Goal: Register for event/course

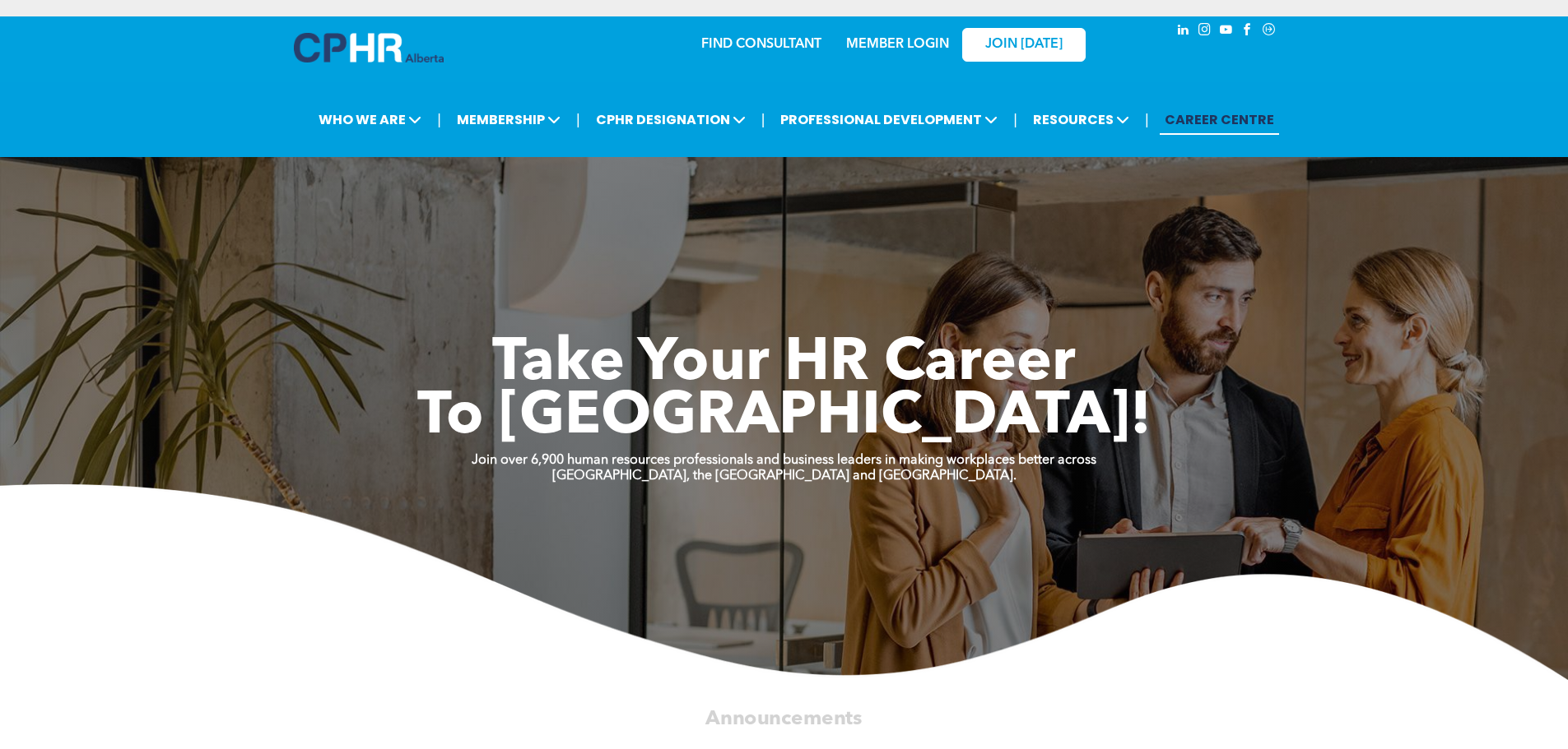
click at [895, 43] on link "MEMBER LOGIN" at bounding box center [897, 44] width 103 height 13
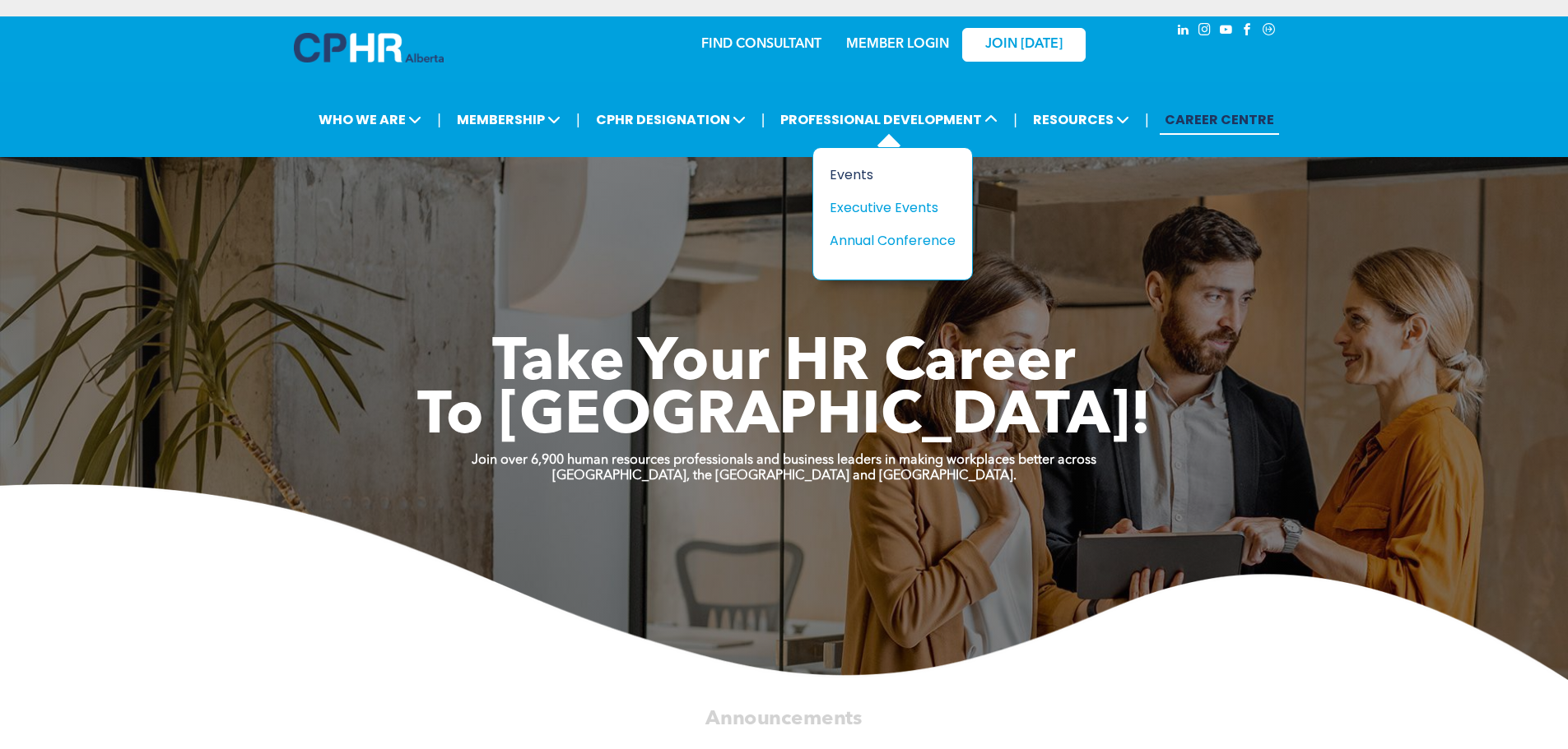
click at [860, 178] on div "Events" at bounding box center [886, 175] width 113 height 21
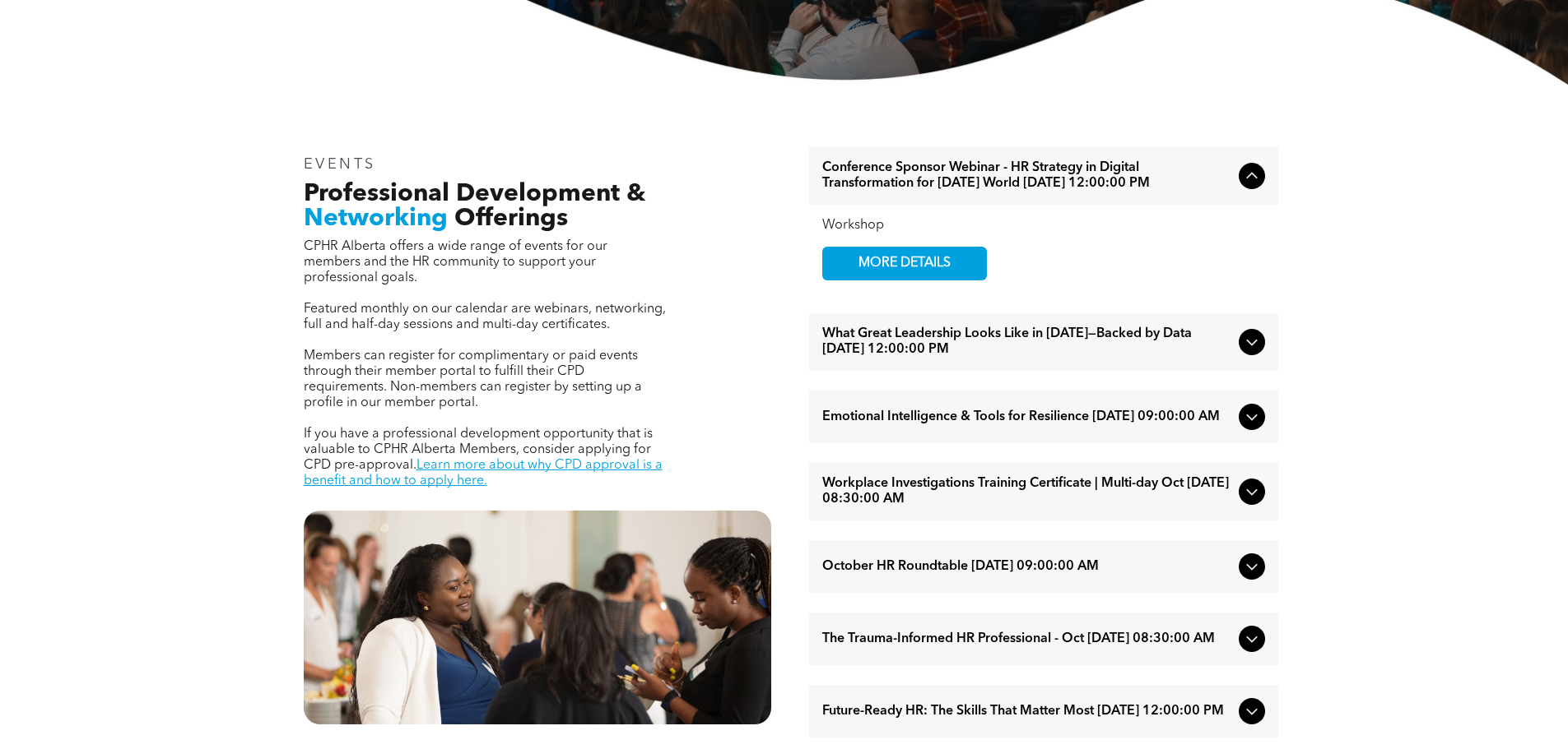
scroll to position [494, 0]
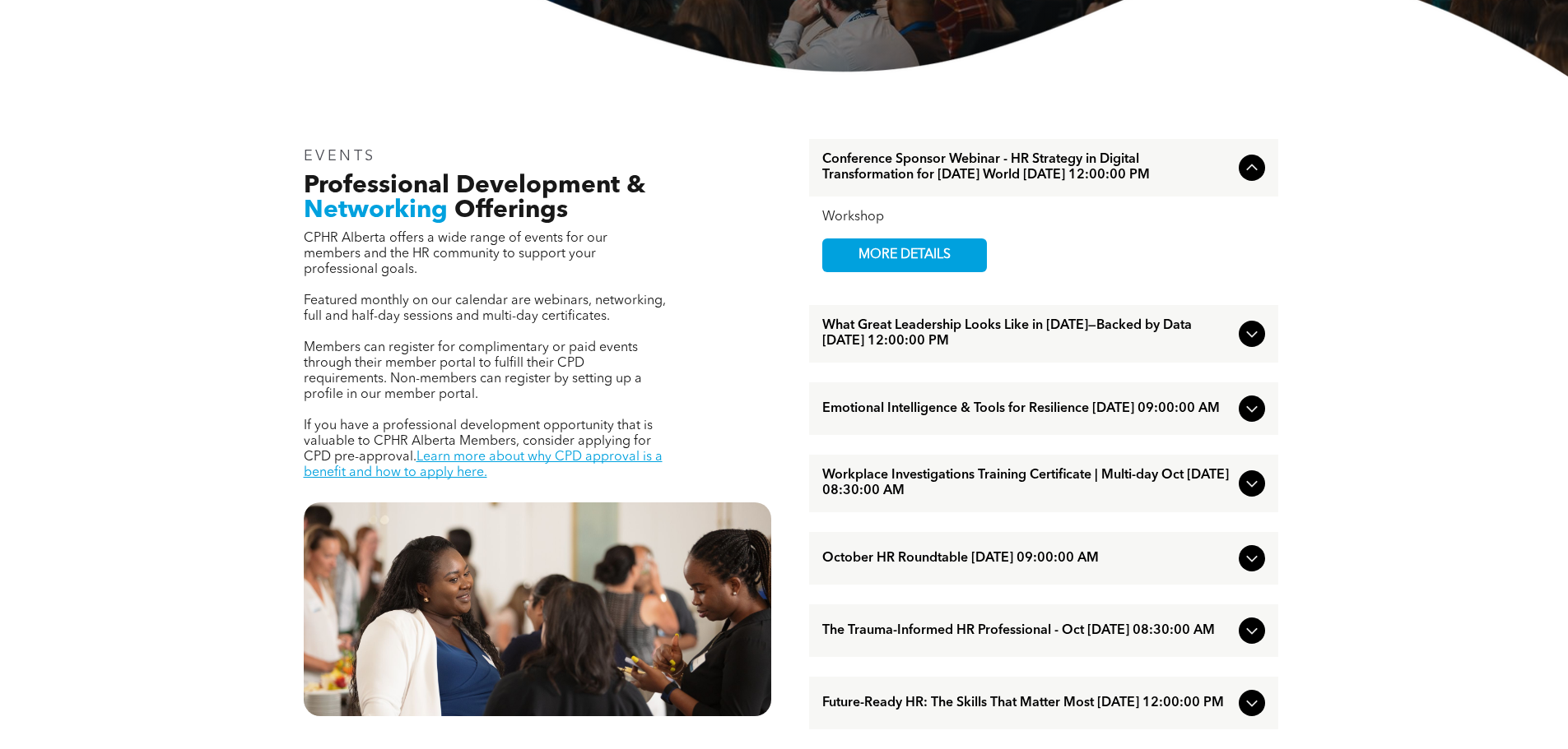
click at [1247, 338] on icon at bounding box center [1251, 335] width 10 height 7
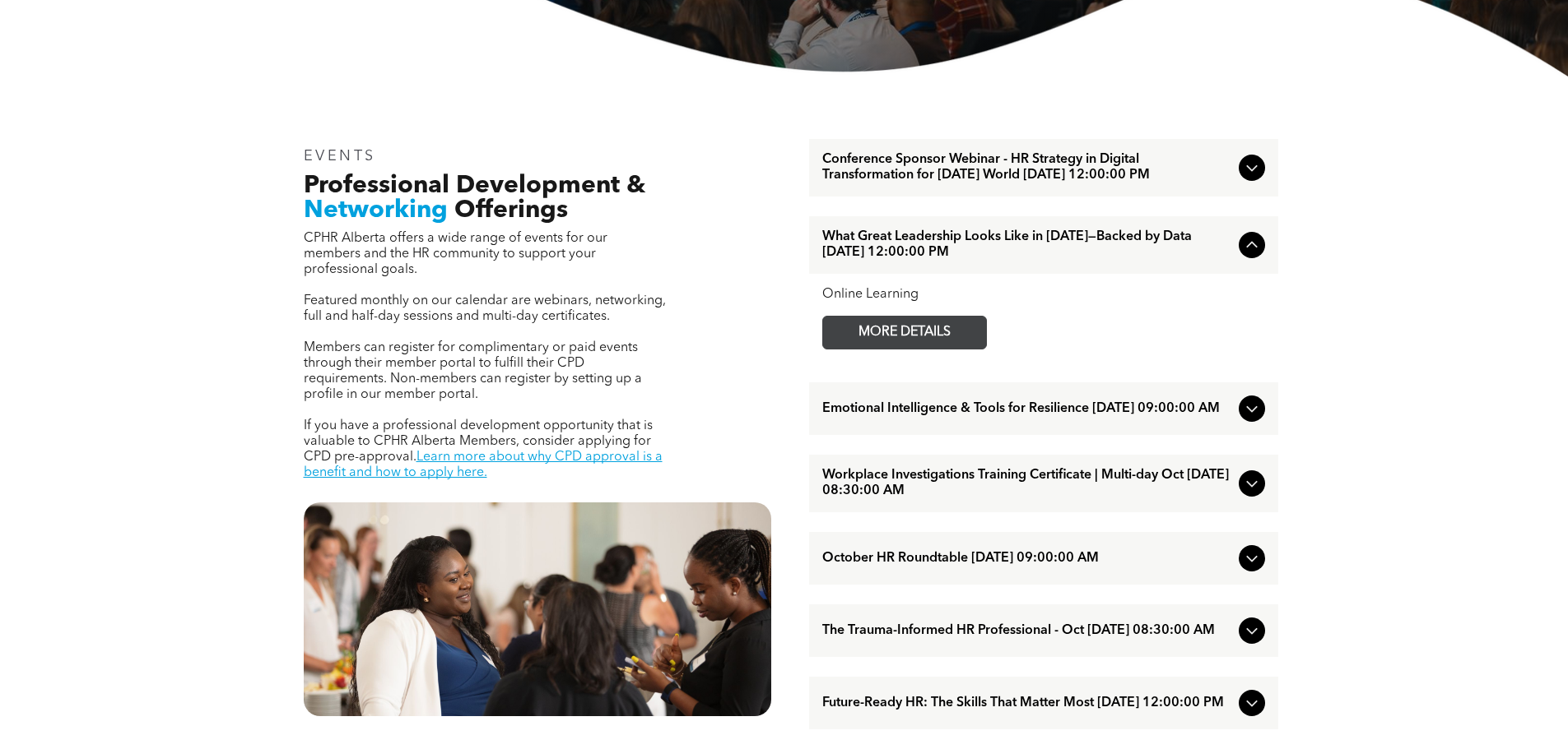
click at [926, 339] on span "MORE DETAILS" at bounding box center [904, 333] width 130 height 32
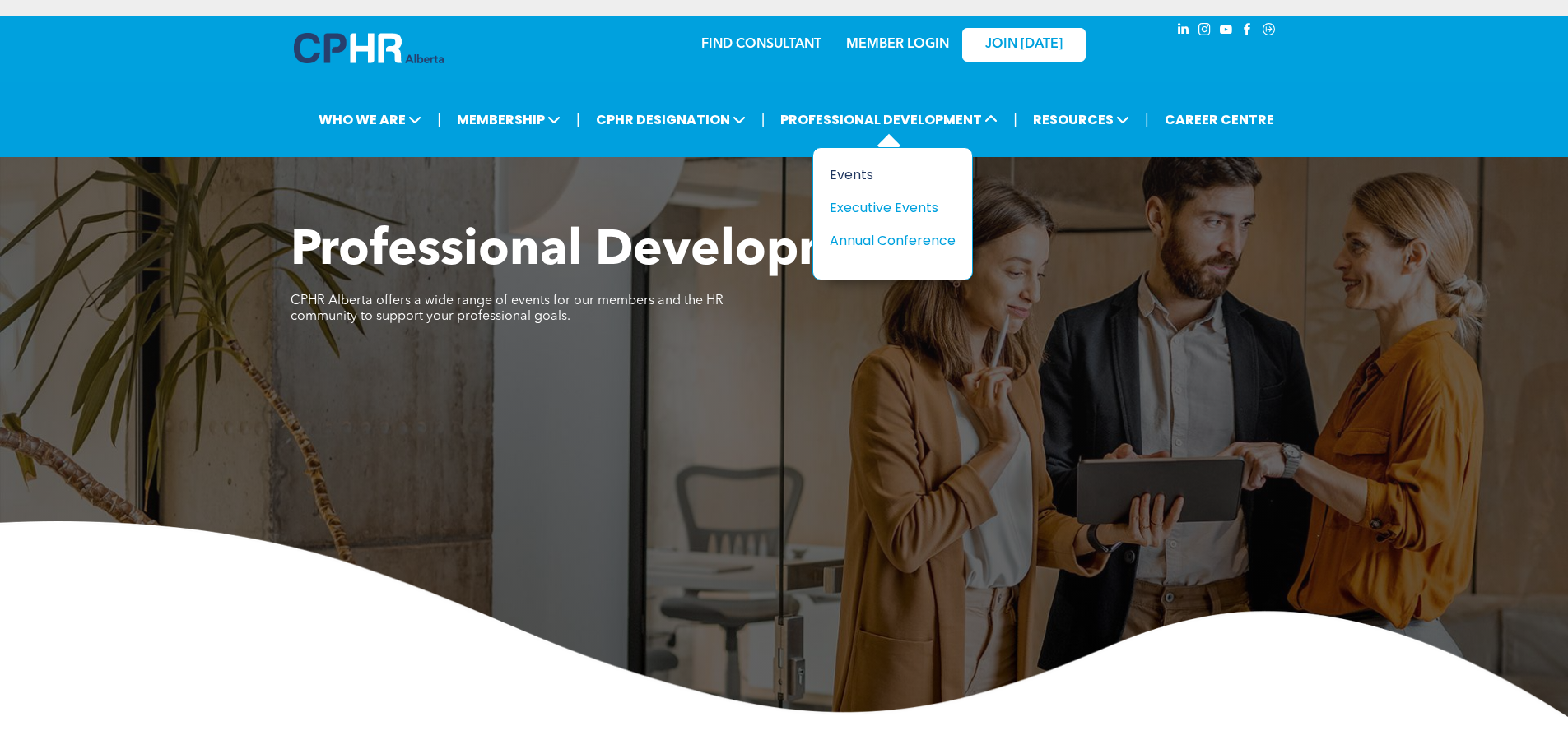
click at [883, 175] on div "Events" at bounding box center [886, 175] width 113 height 21
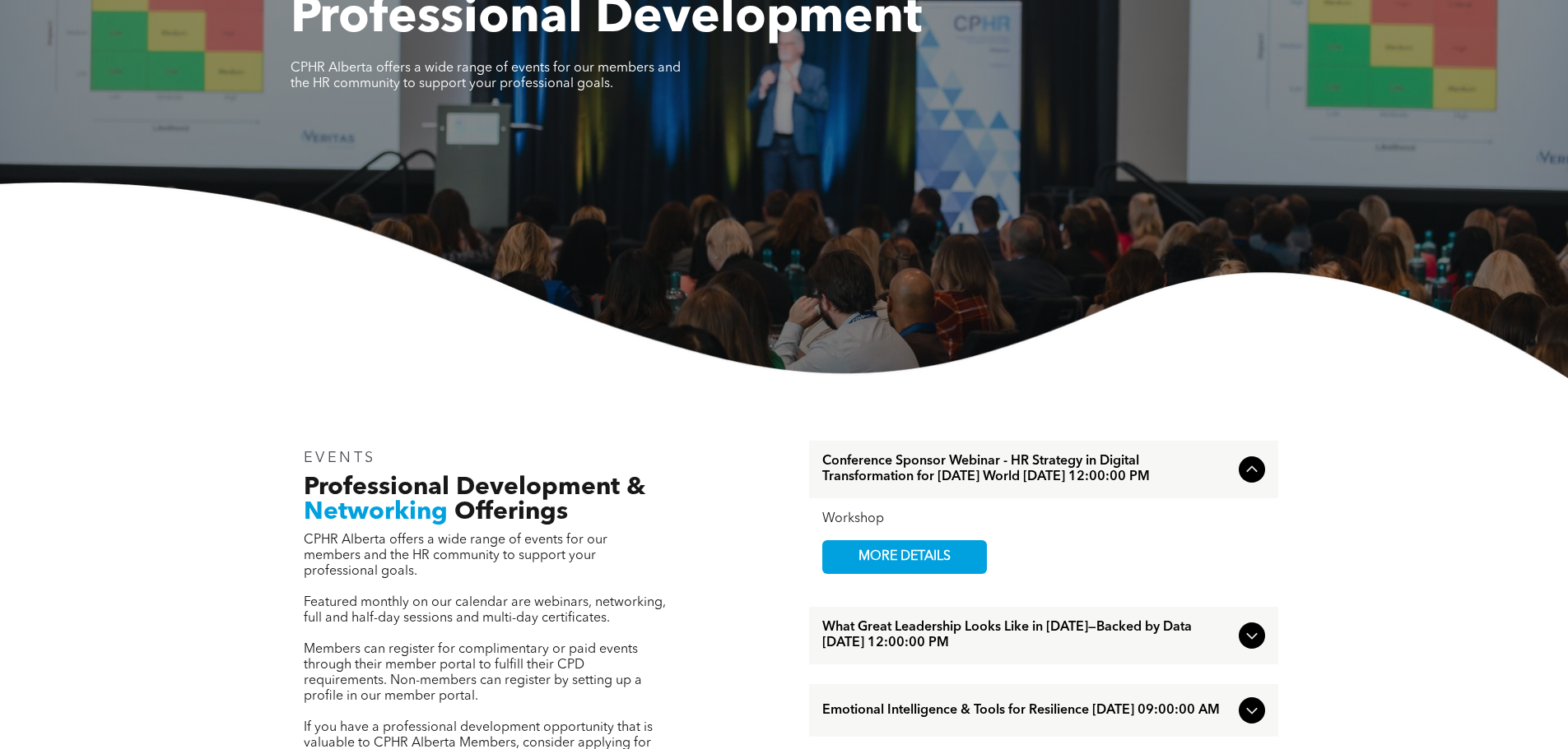
scroll to position [494, 0]
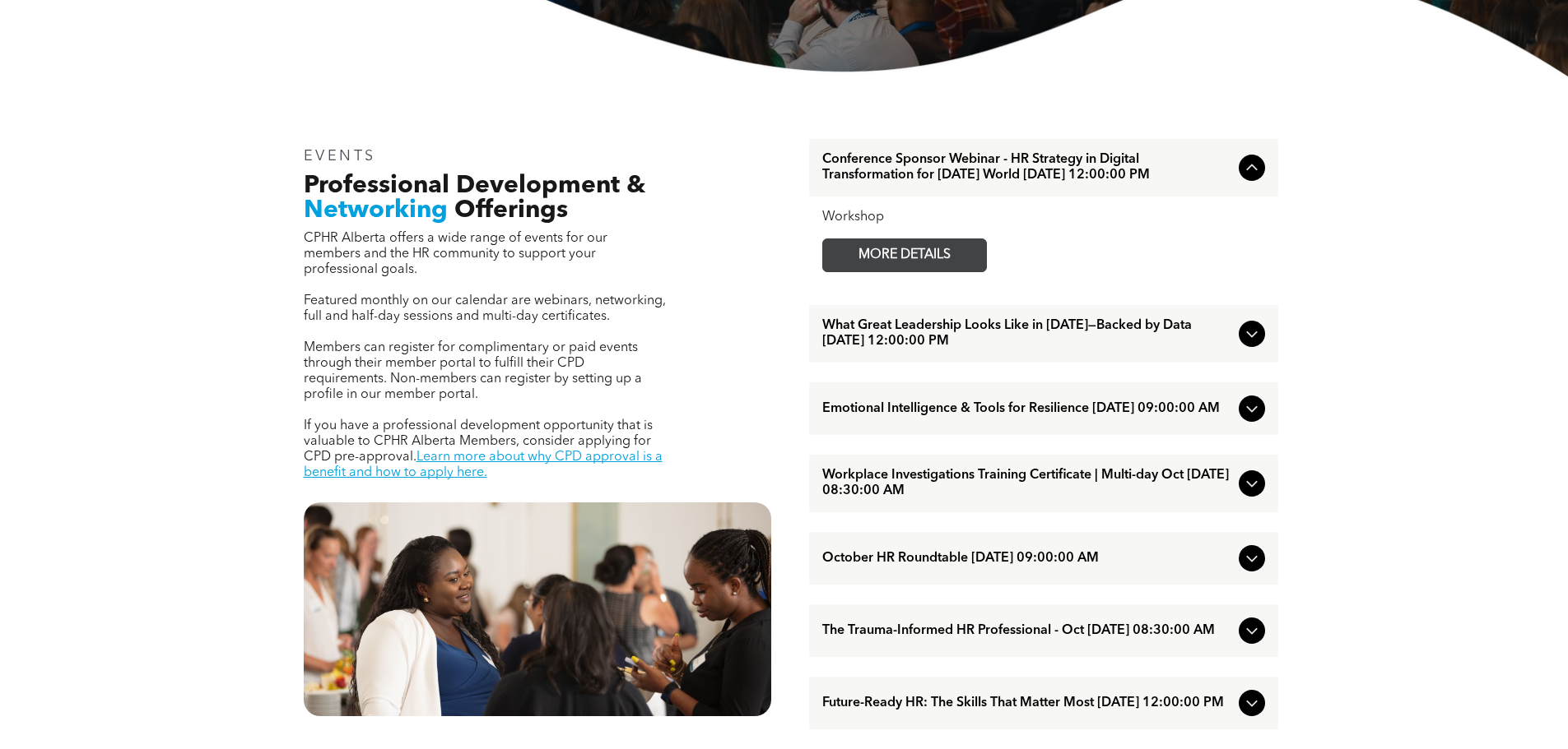
click at [956, 271] on span "MORE DETAILS" at bounding box center [904, 255] width 130 height 32
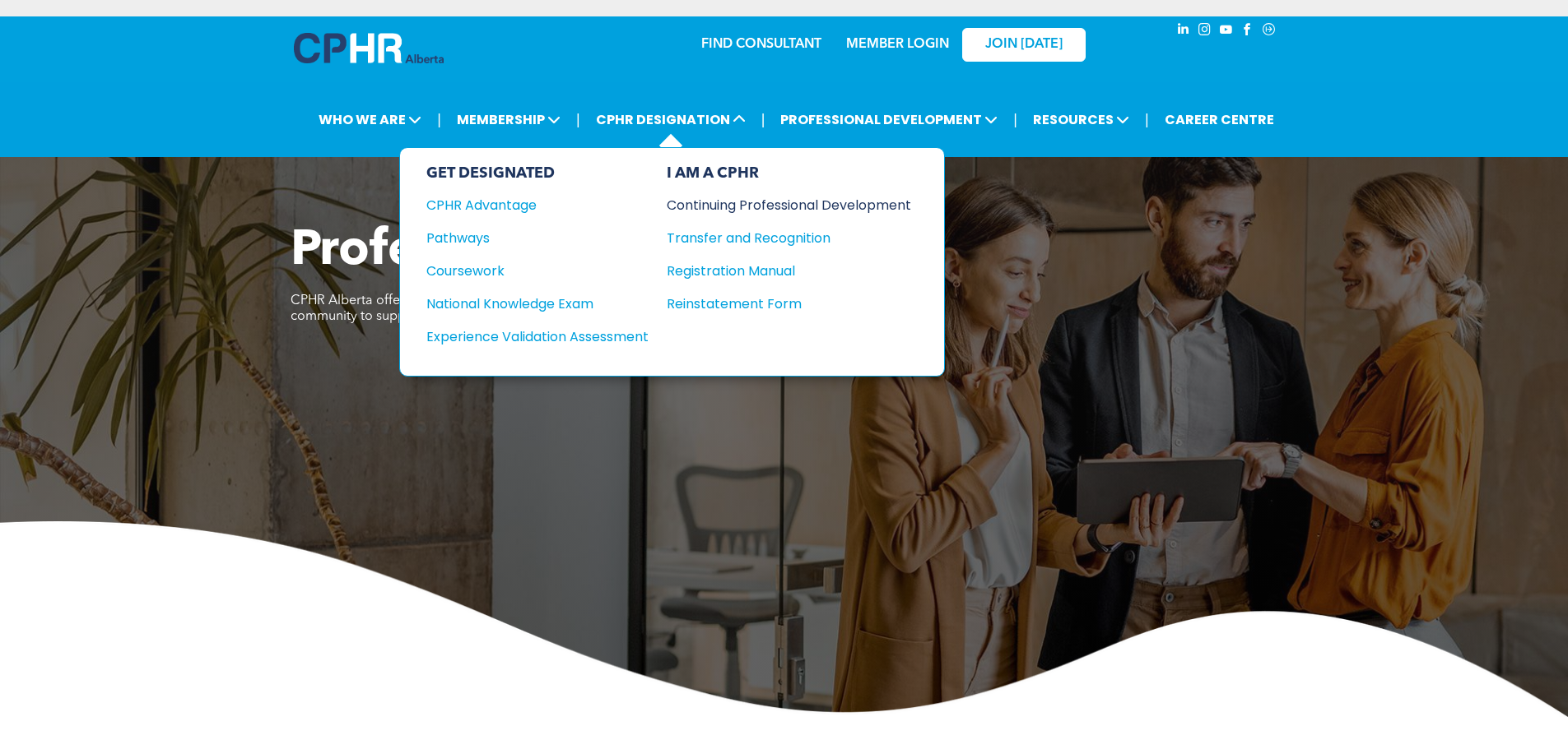
click at [748, 205] on div "Continuing Professional Development" at bounding box center [776, 205] width 220 height 21
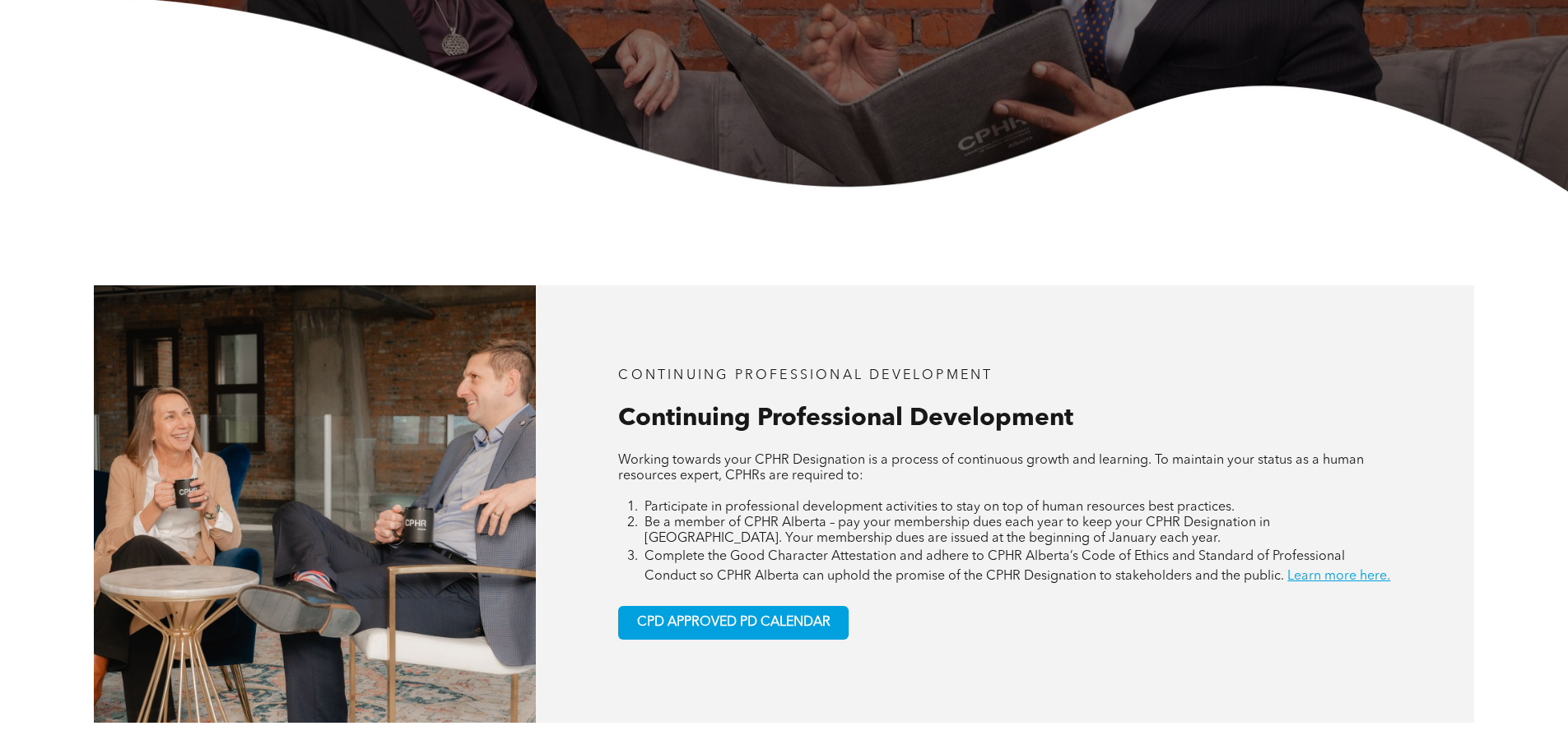
scroll to position [576, 0]
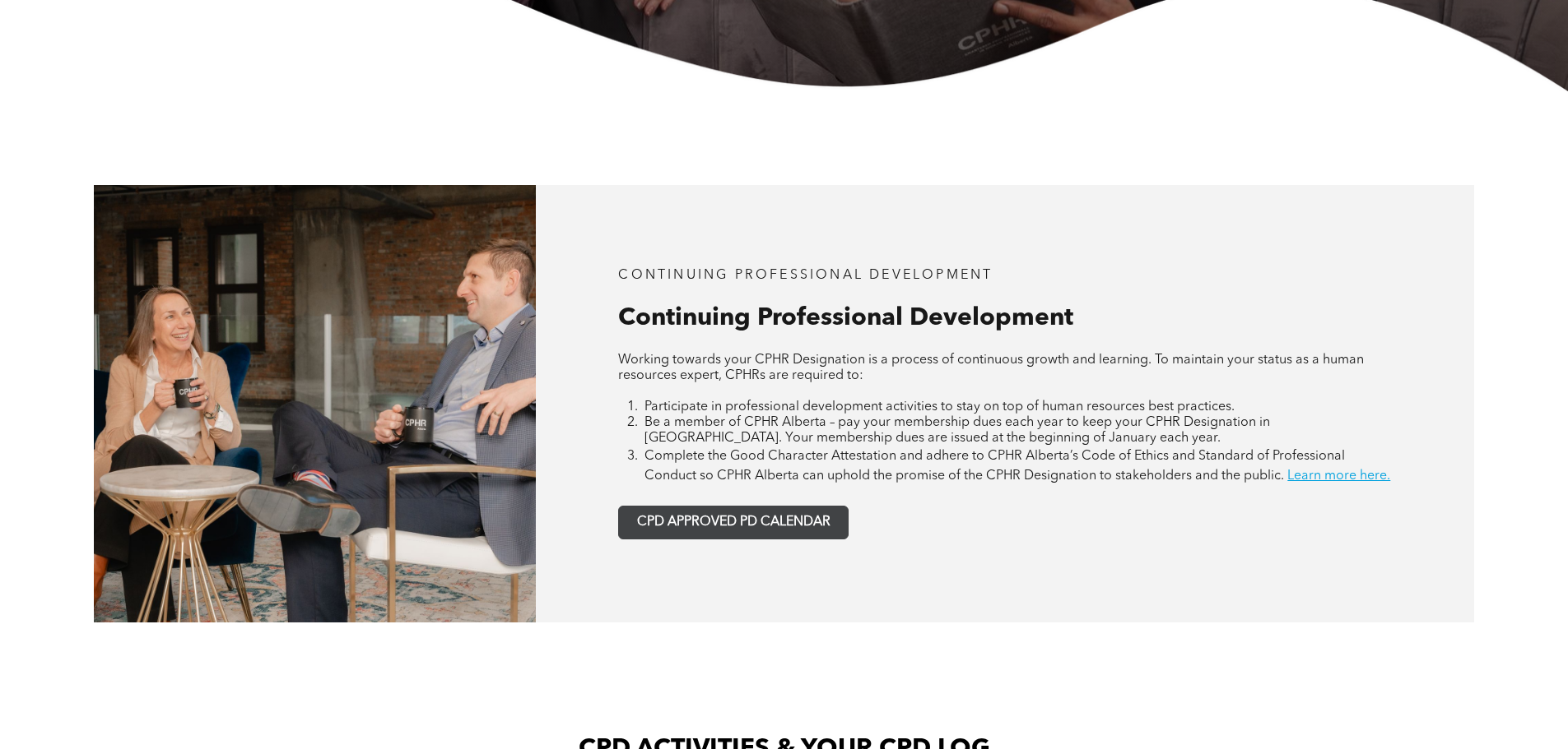
click at [759, 531] on span "CPD APPROVED PD CALENDAR" at bounding box center [733, 523] width 193 height 16
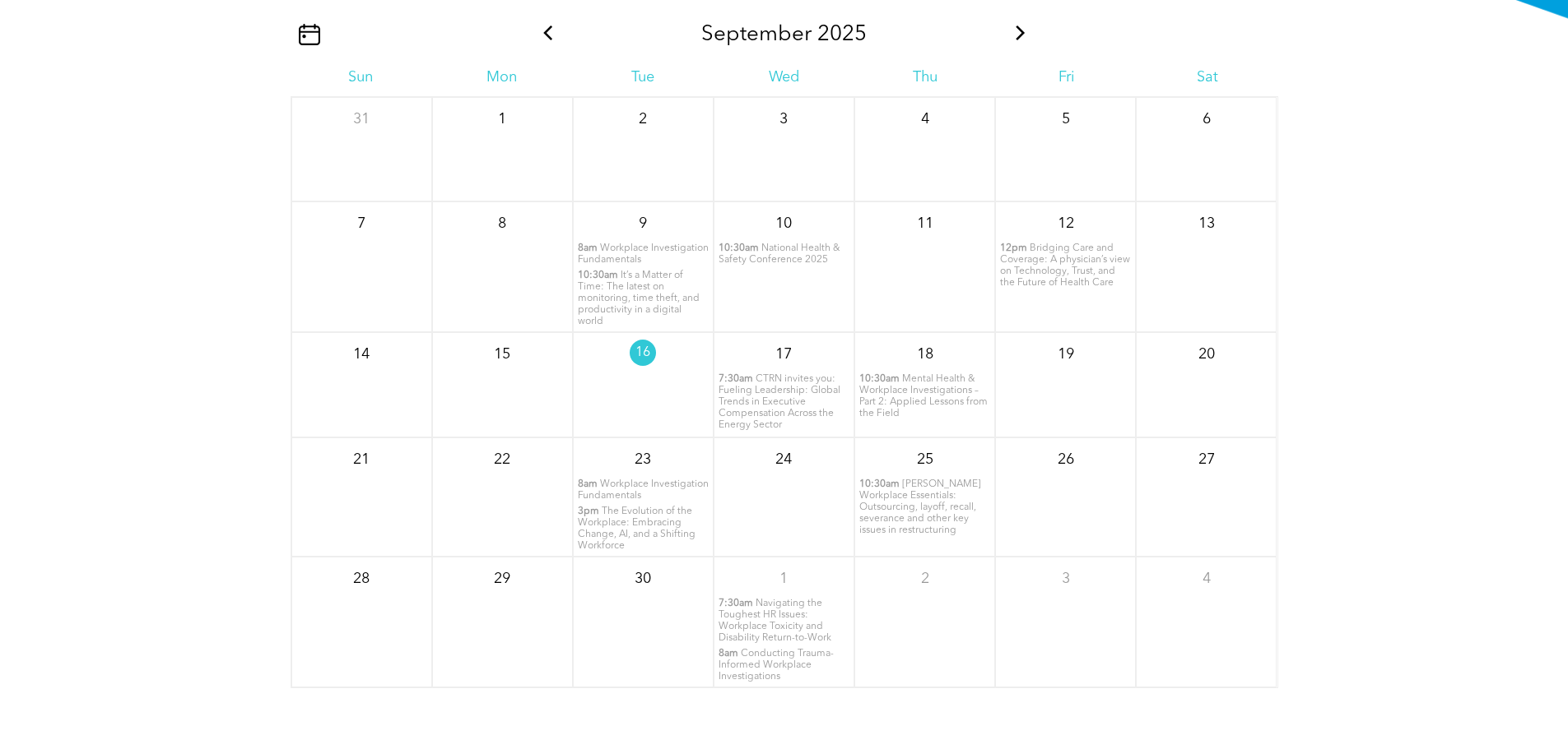
scroll to position [2162, 0]
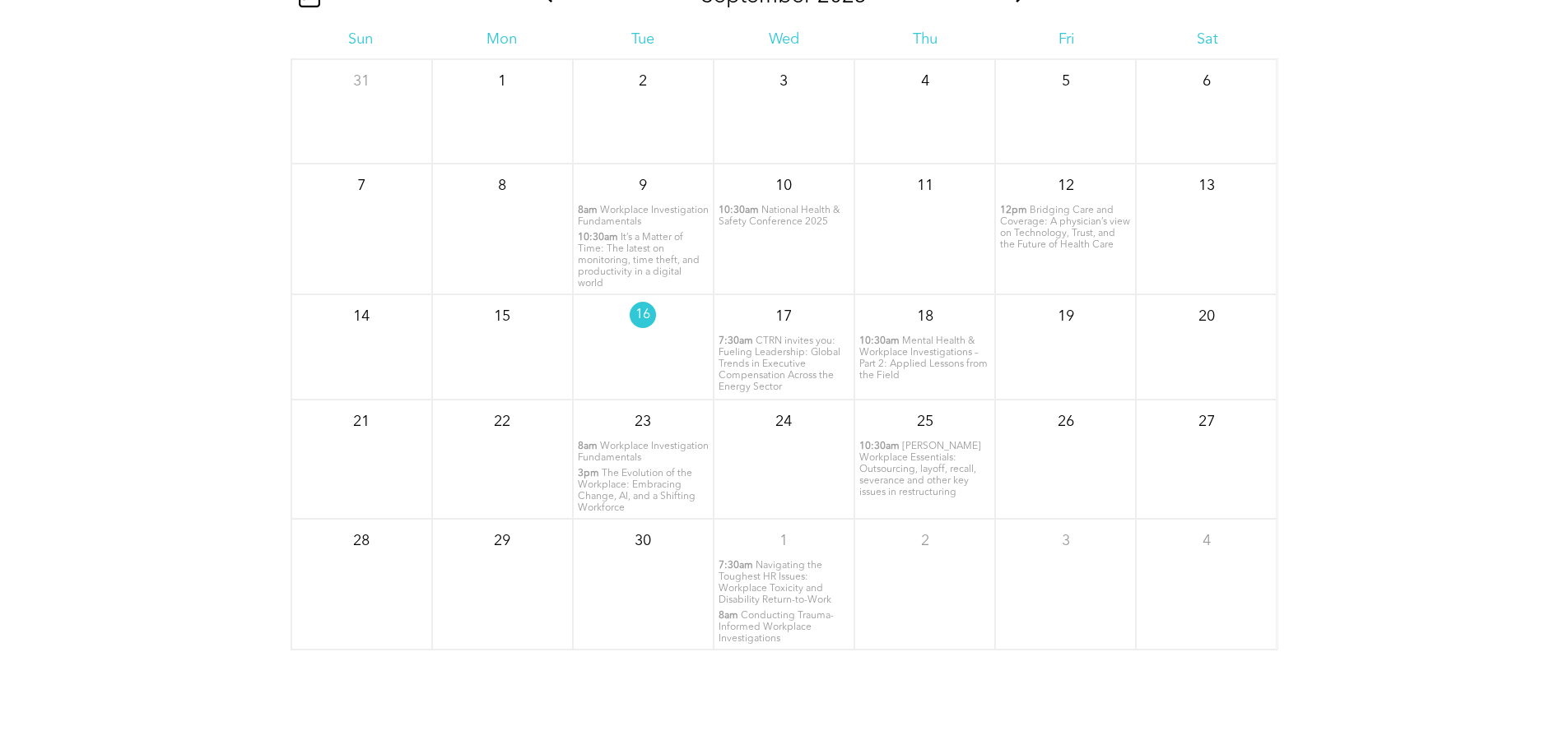
click at [752, 364] on span "CTRN invites you: Fueling Leadership: Global Trends in Executive Compensation A…" at bounding box center [779, 365] width 122 height 56
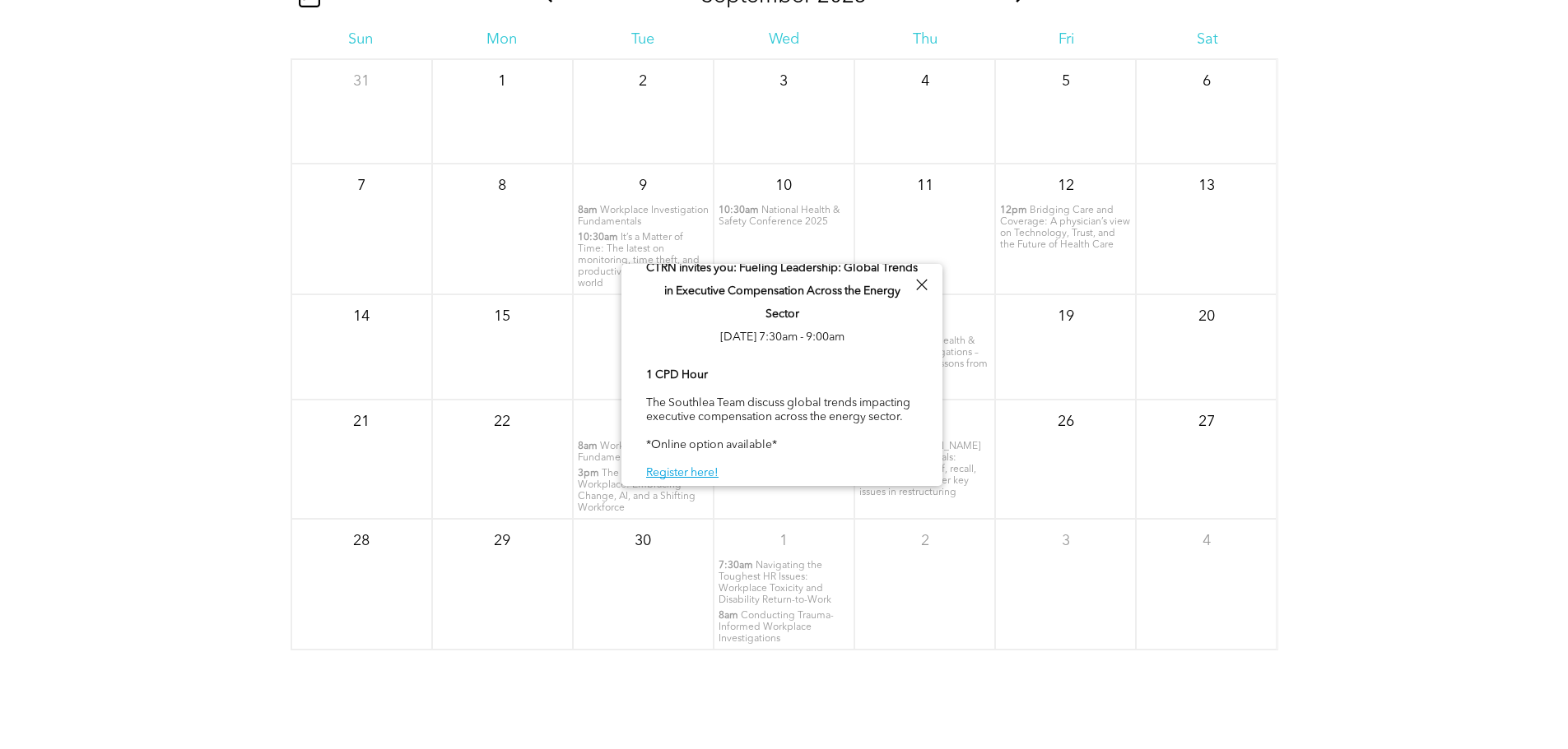
scroll to position [28, 0]
click at [920, 286] on div at bounding box center [922, 285] width 23 height 23
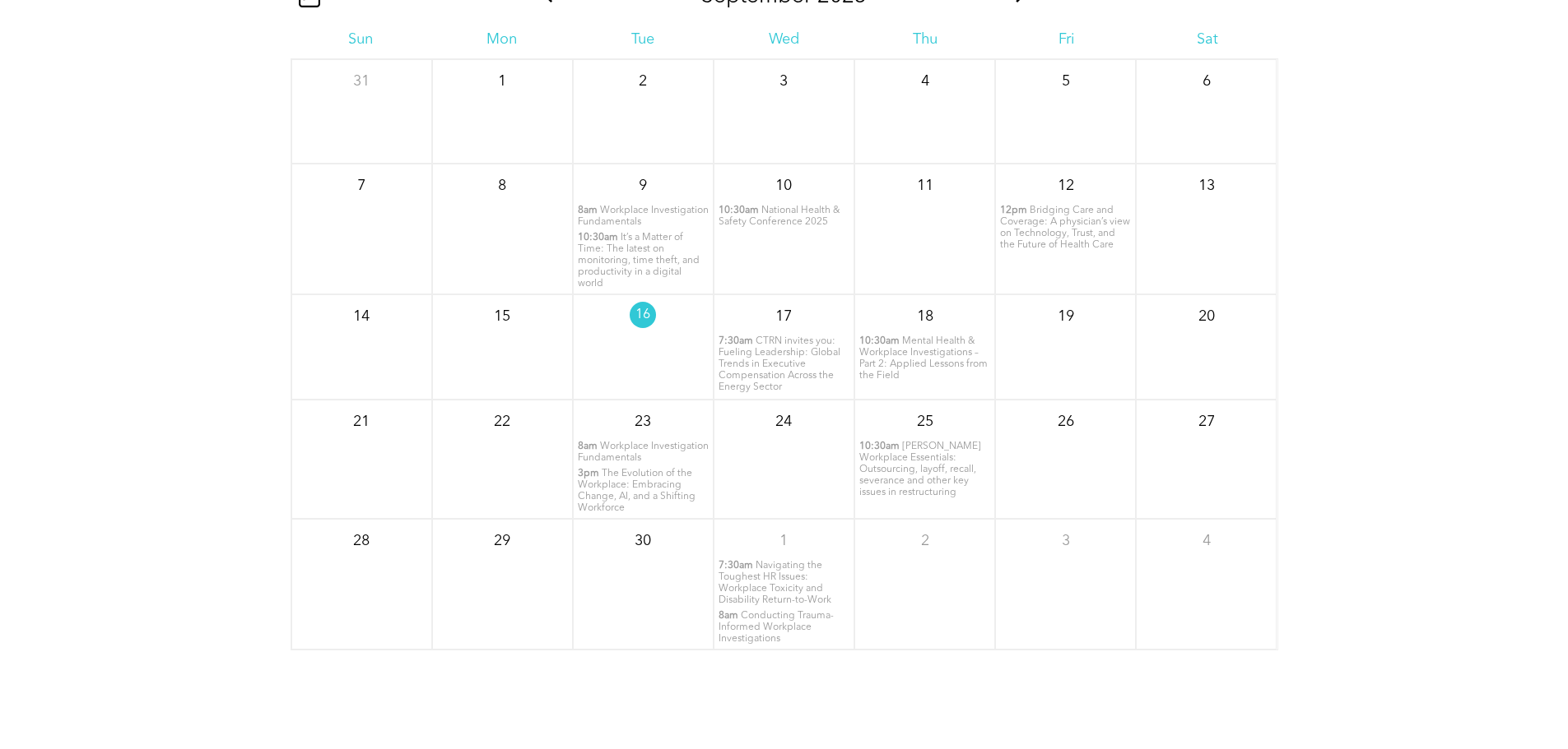
click at [633, 463] on span "Workplace Investigation Fundamentals" at bounding box center [643, 452] width 131 height 22
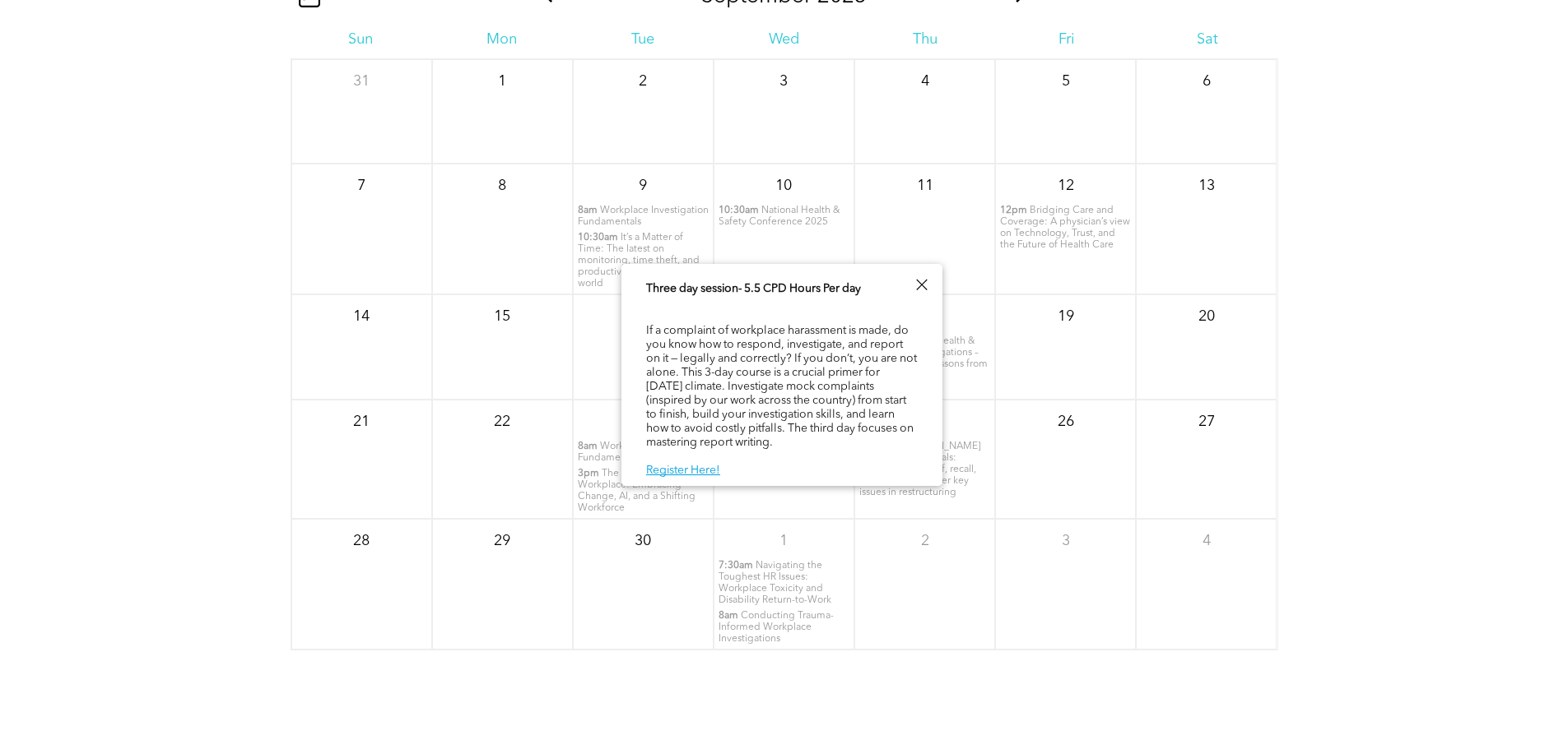
scroll to position [84, 0]
click at [1416, 479] on div "[DATE] Sun Mon Tue Wed Thu Fri Sat 31 1 2 3 4" at bounding box center [784, 379] width 1568 height 658
click at [917, 283] on div at bounding box center [922, 285] width 23 height 23
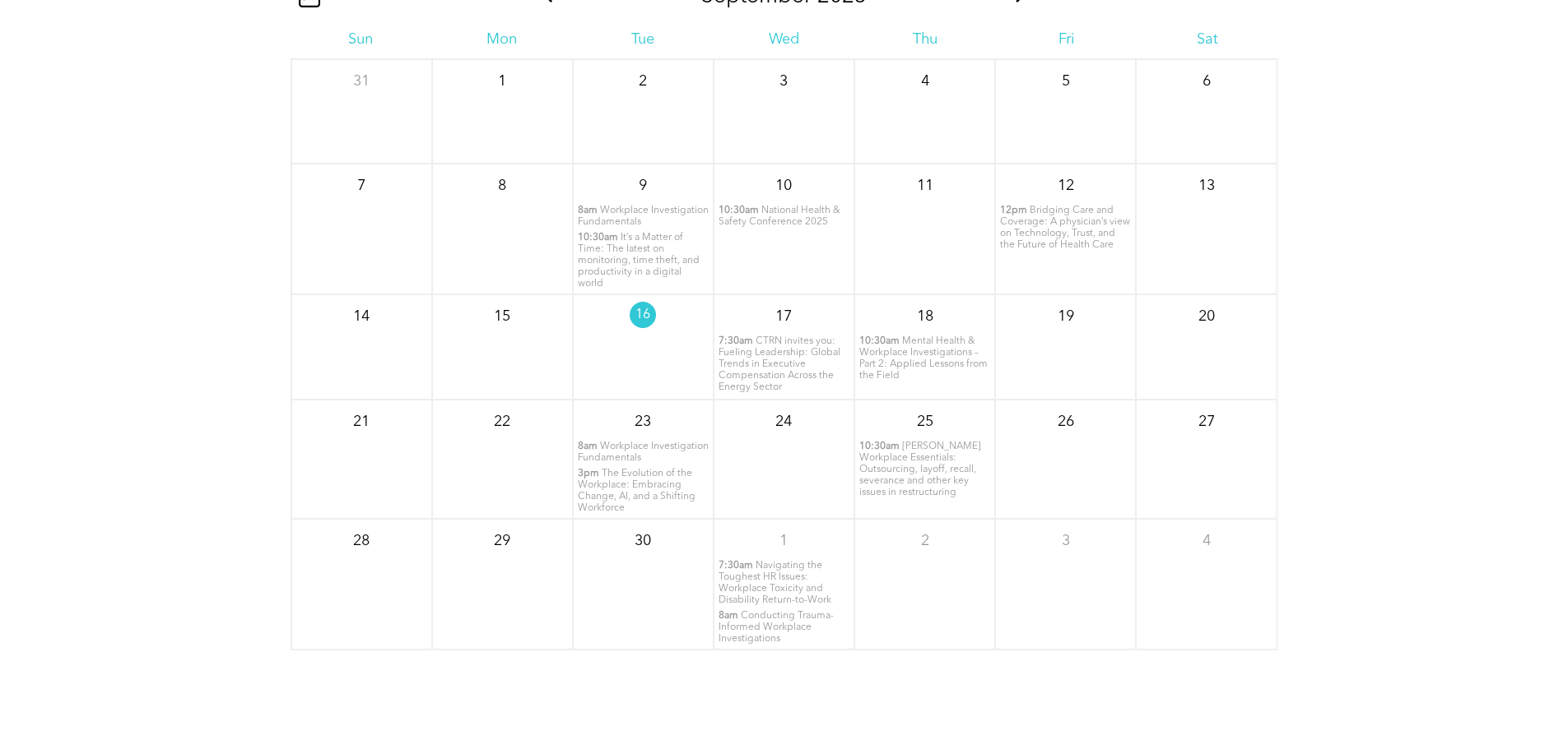
click at [771, 594] on span "Navigating the Toughest HR Issues: Workplace Toxicity and Disability Return-to-…" at bounding box center [774, 583] width 113 height 44
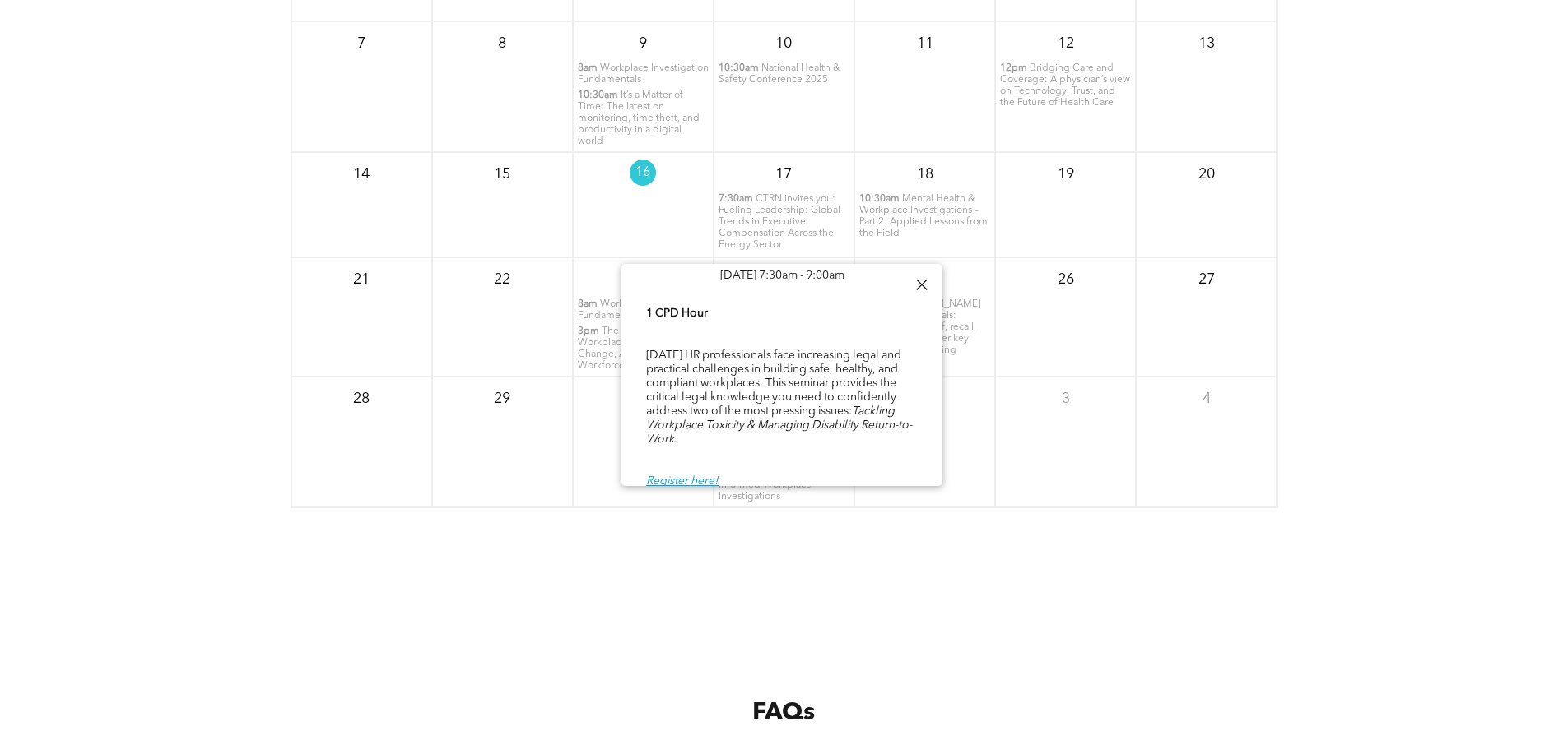
scroll to position [2327, 0]
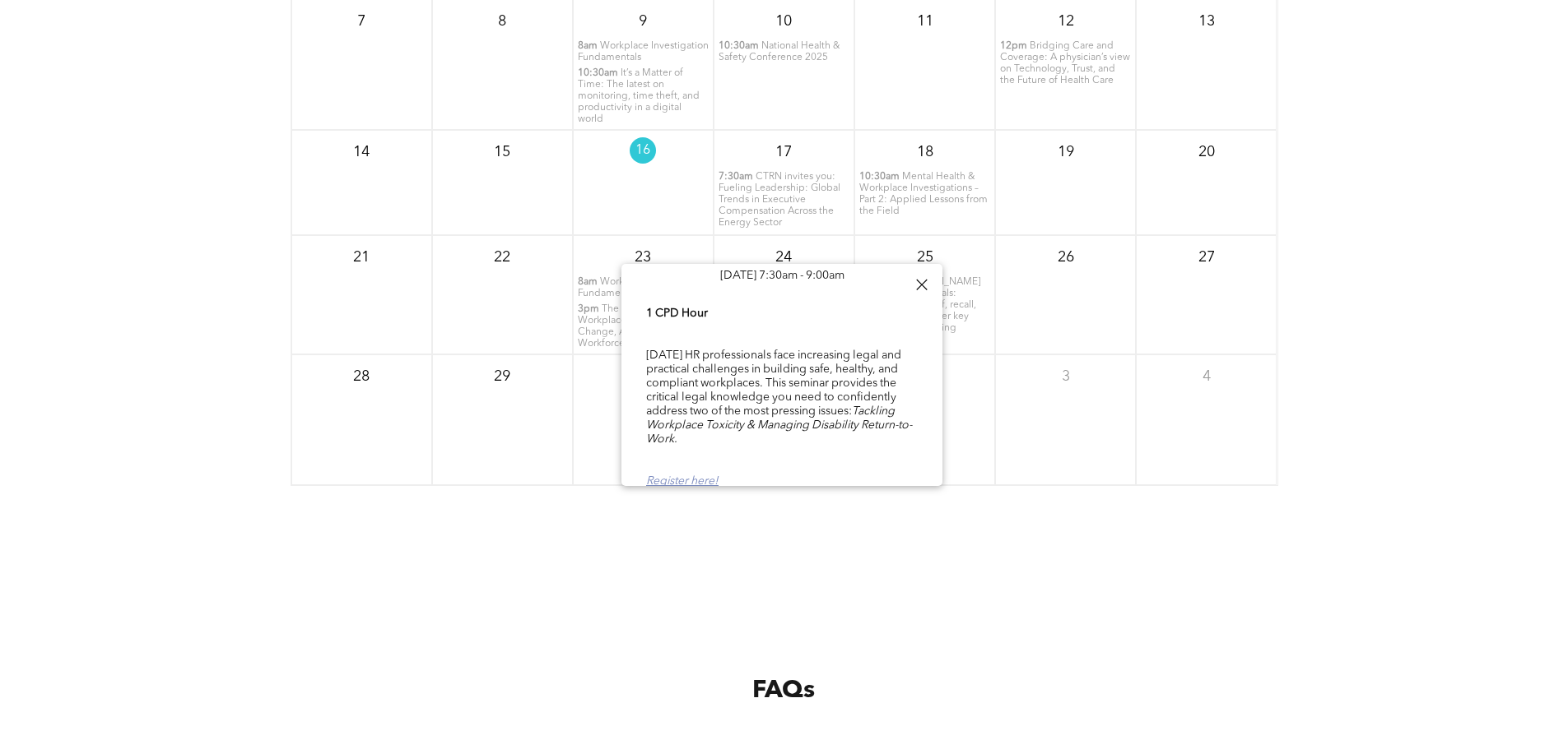
click at [690, 475] on link "Register here!" at bounding box center [683, 481] width 73 height 11
click at [928, 287] on div at bounding box center [922, 285] width 23 height 23
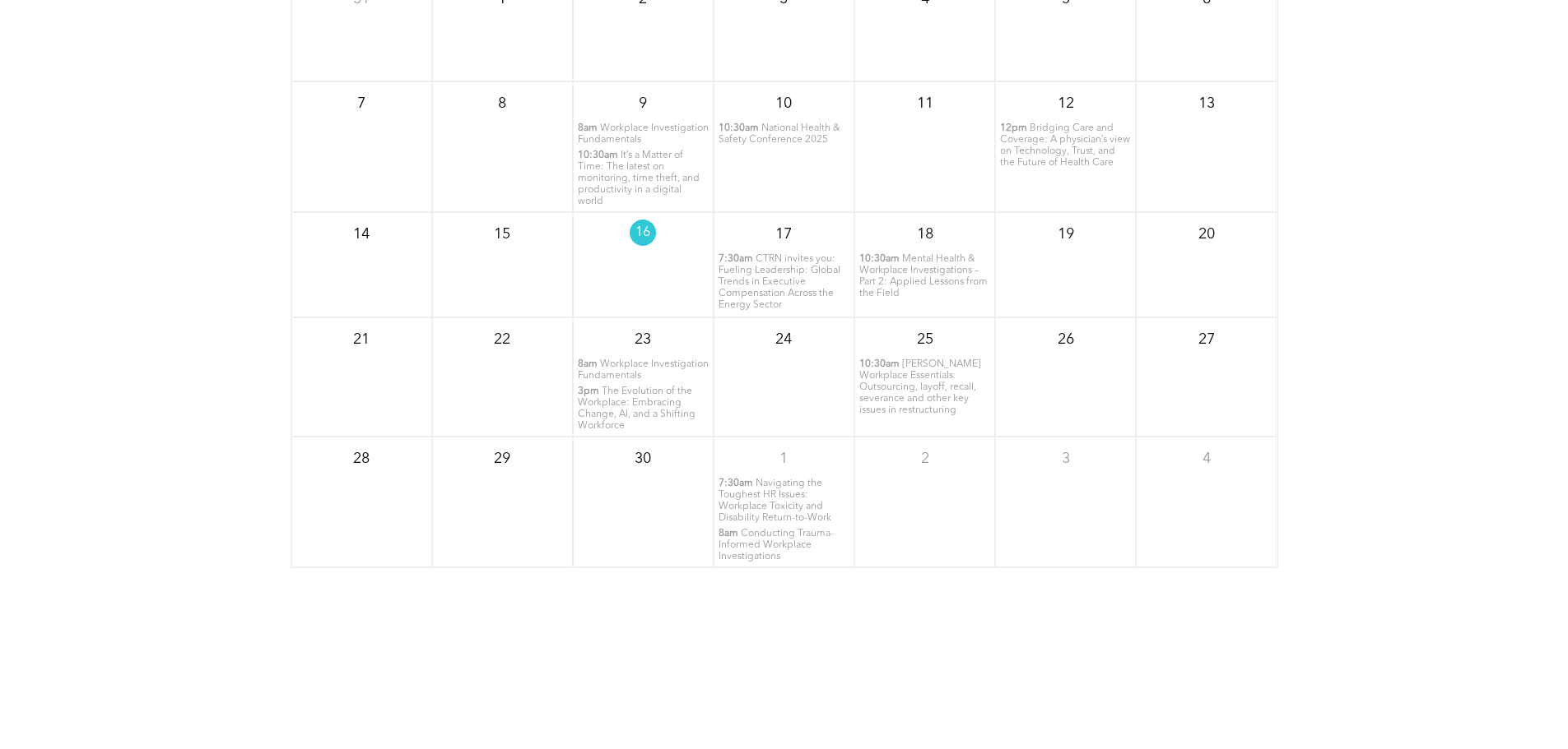
scroll to position [1751, 0]
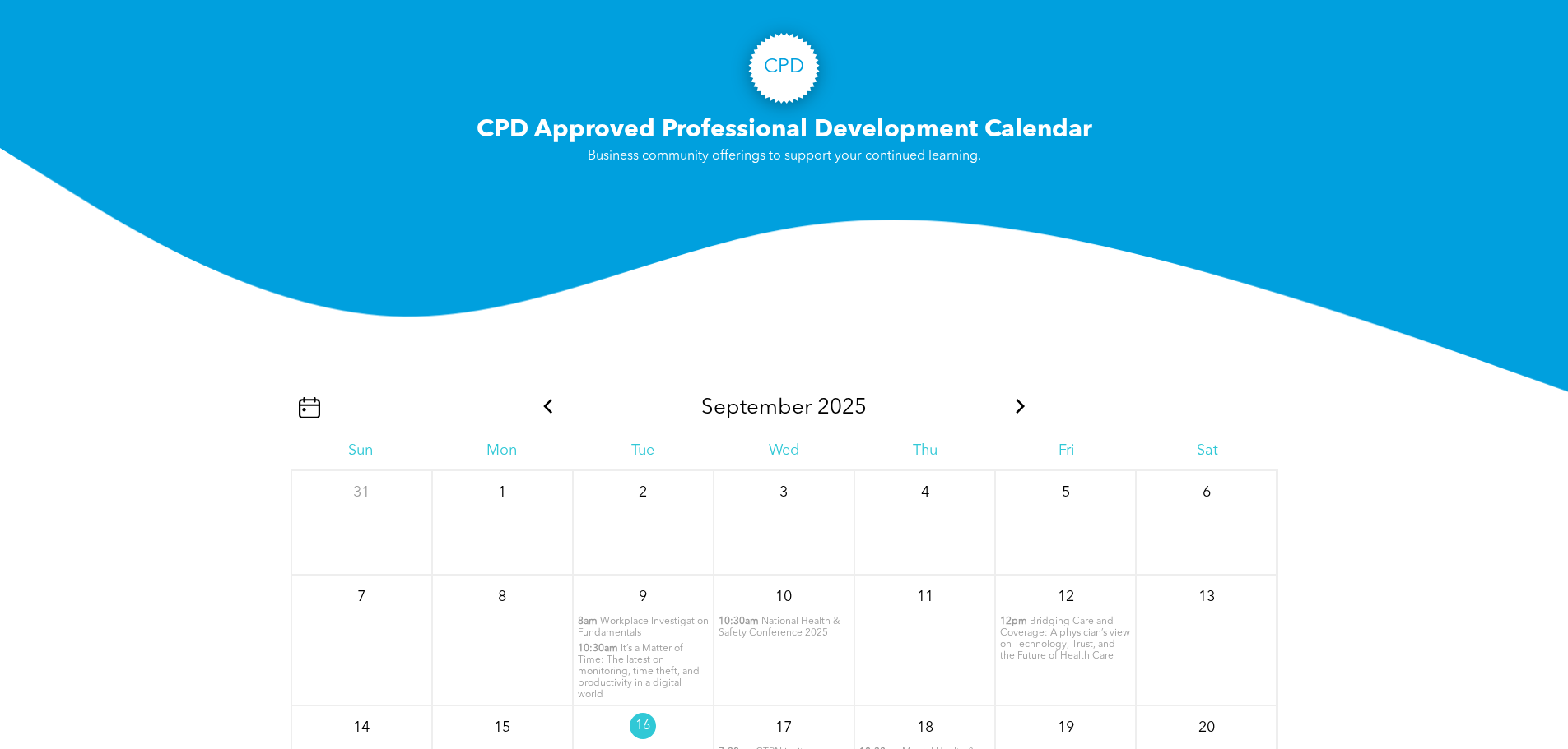
click at [1020, 414] on icon at bounding box center [1020, 406] width 22 height 15
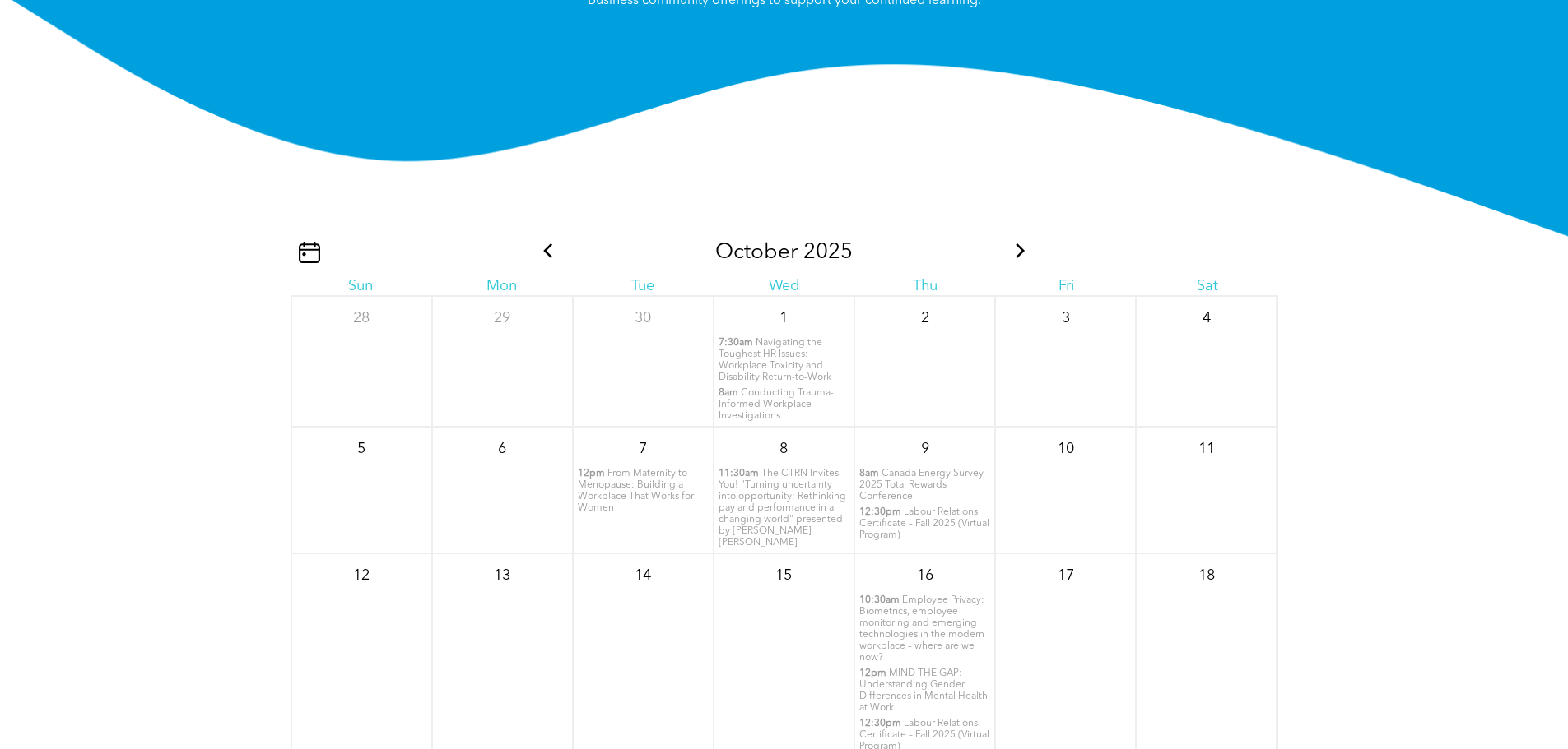
scroll to position [1915, 0]
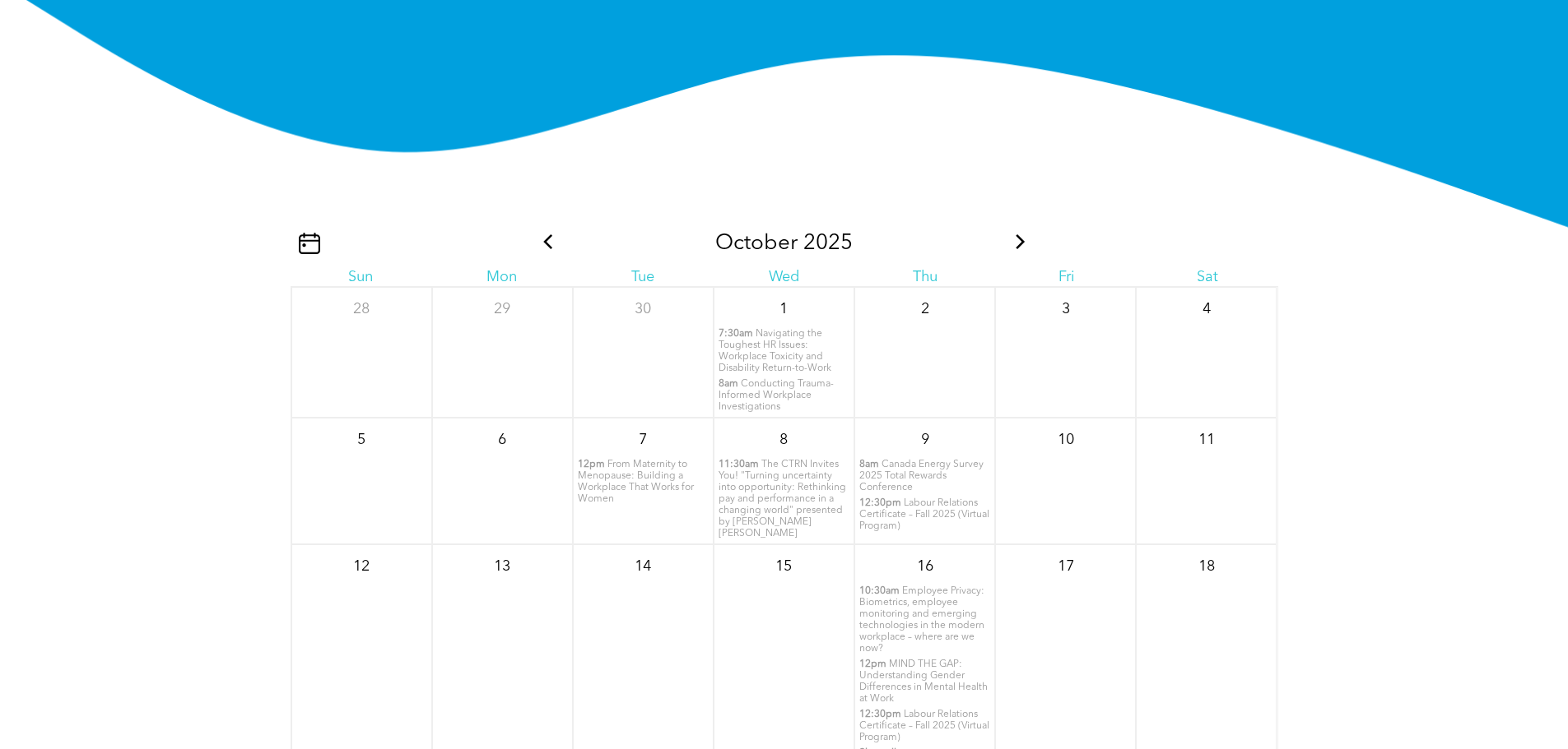
click at [764, 502] on span "The CTRN Invites You! "Turning uncertainty into opportunity: Rethinking pay and…" at bounding box center [781, 499] width 127 height 79
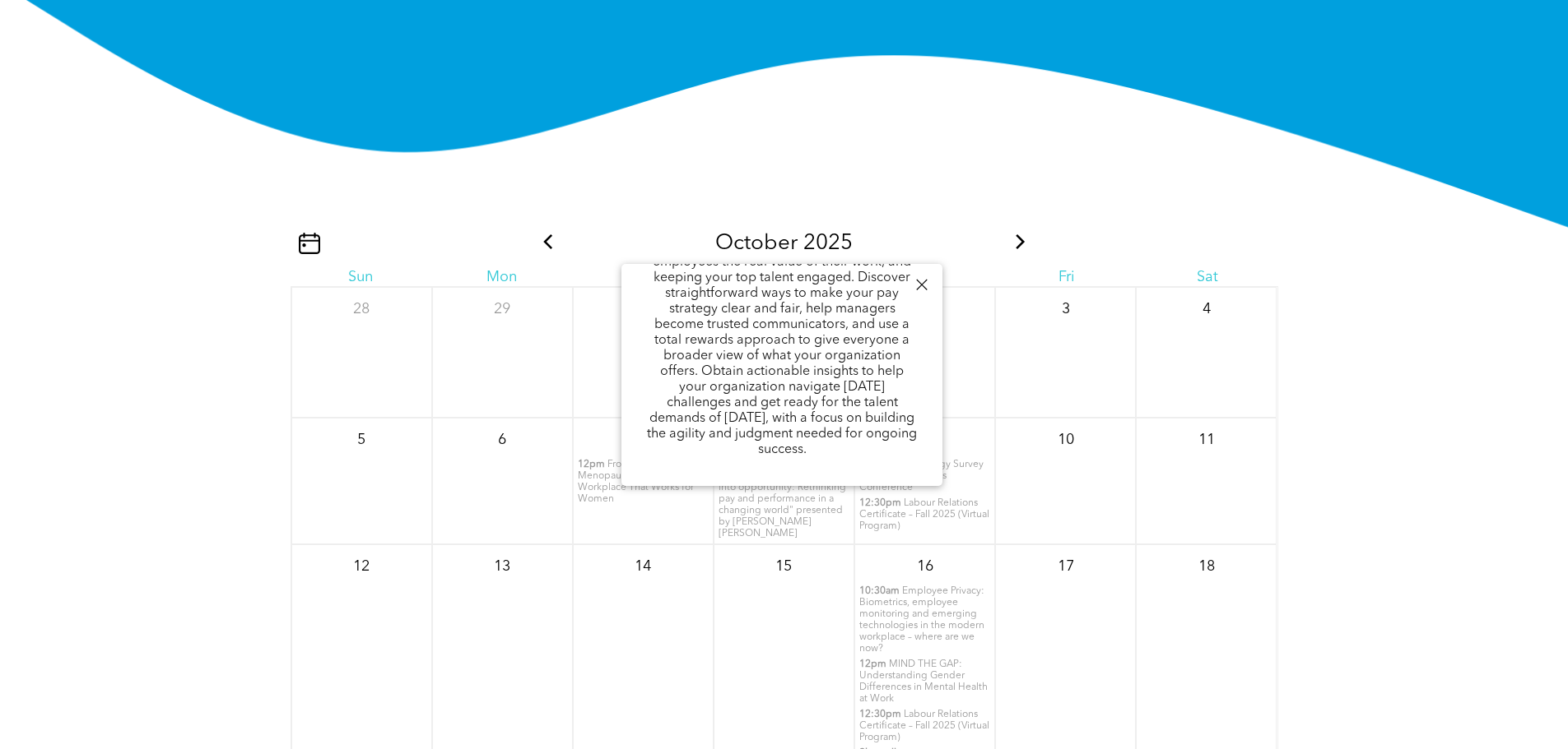
scroll to position [395, 0]
click at [704, 474] on link "Register here!" at bounding box center [683, 475] width 73 height 11
click at [1257, 118] on img at bounding box center [784, 140] width 1568 height 313
click at [923, 284] on div at bounding box center [922, 285] width 23 height 23
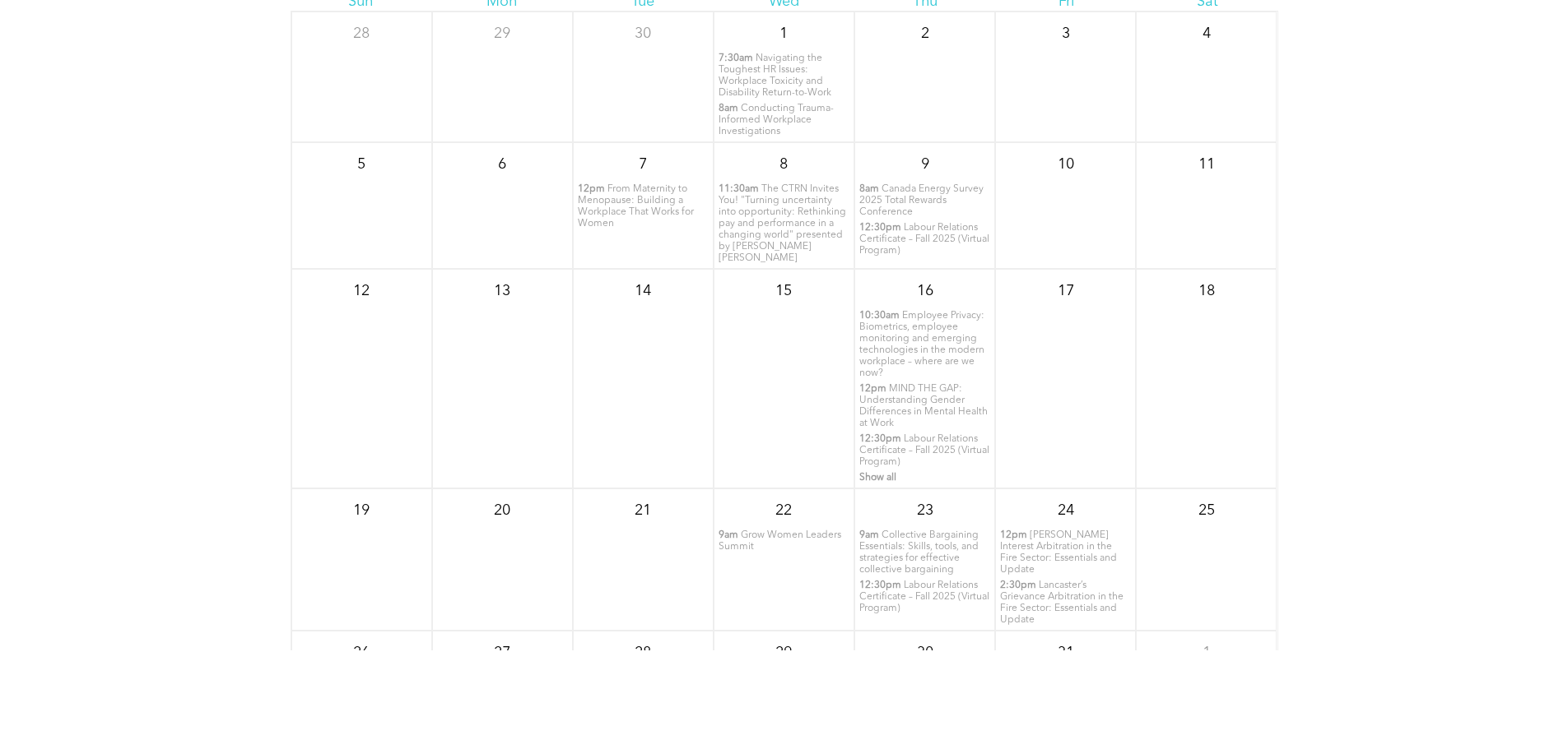
scroll to position [0, 0]
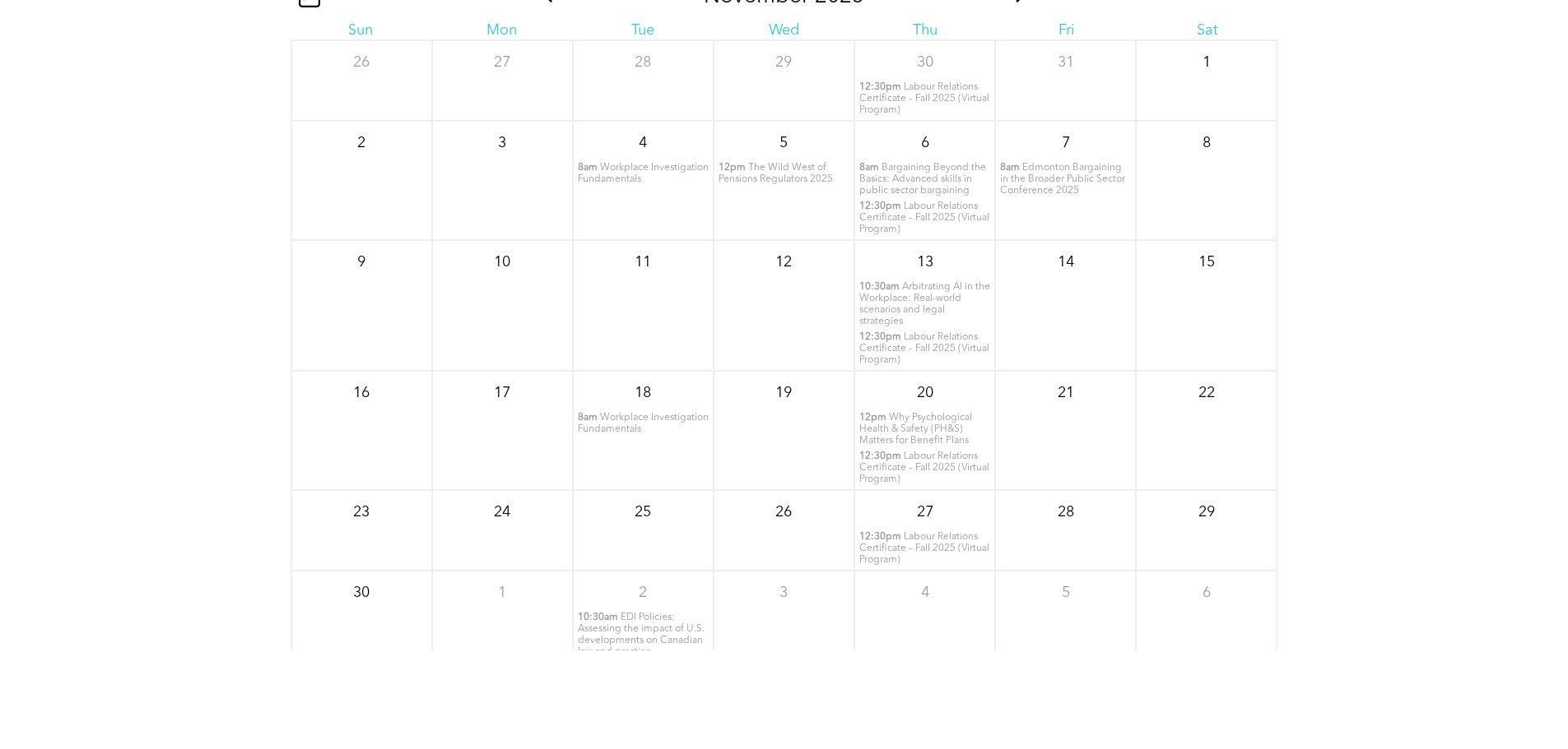
click at [615, 184] on span "Workplace Investigation Fundamentals" at bounding box center [643, 173] width 131 height 22
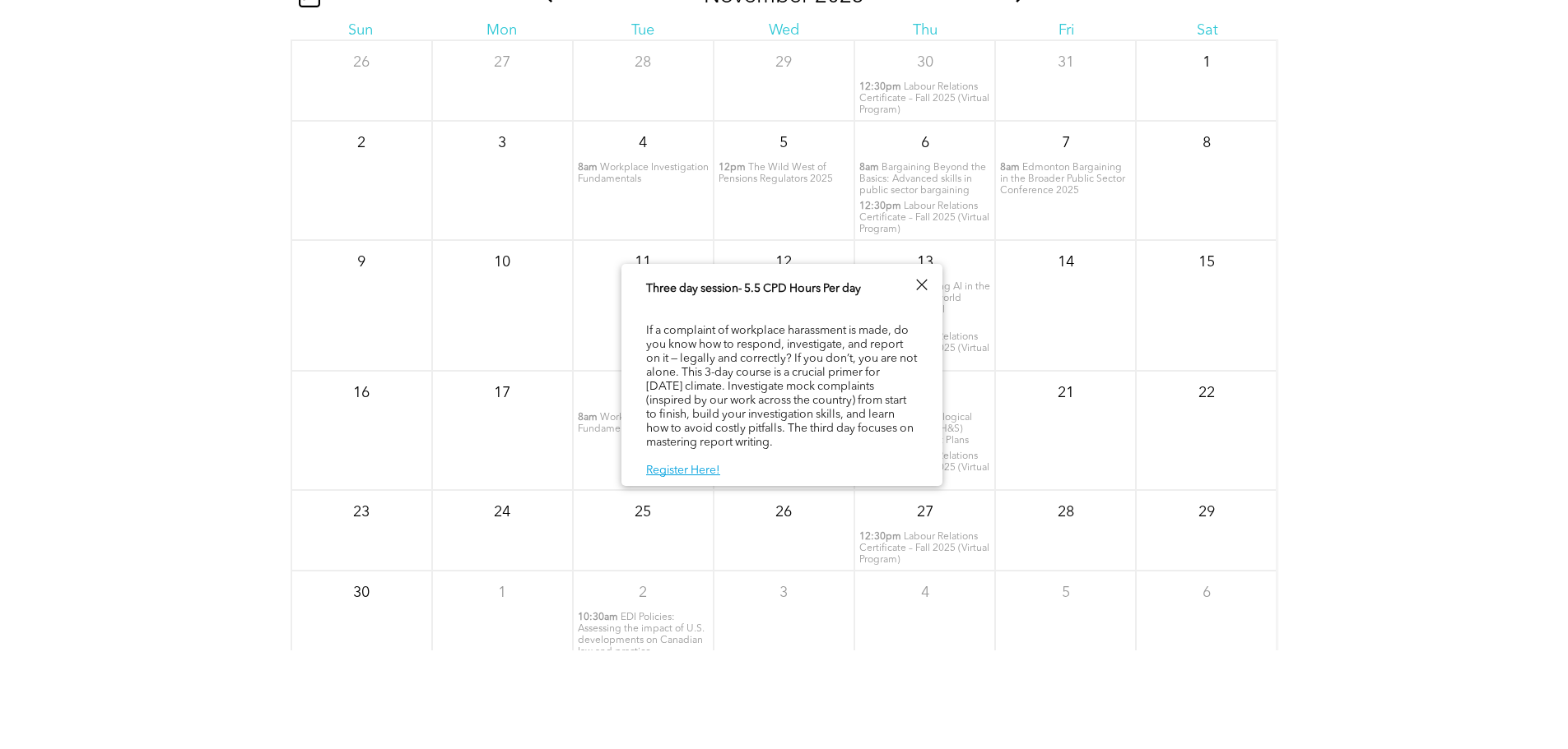
scroll to position [84, 0]
click at [930, 285] on div at bounding box center [922, 285] width 23 height 23
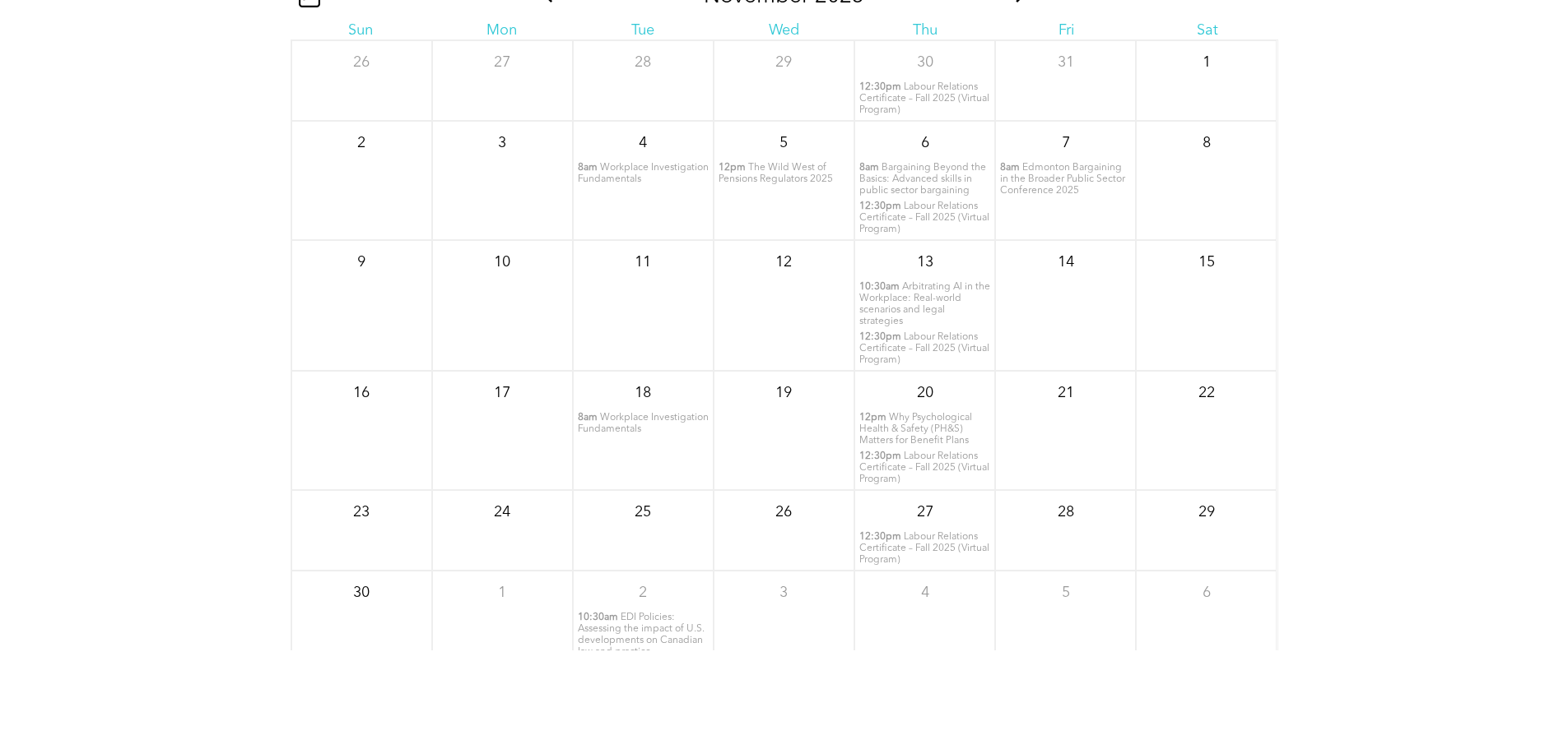
click at [911, 442] on span "Why Psychological Health & Safety (PH&S) Matters for Benefit Plans" at bounding box center [916, 429] width 113 height 33
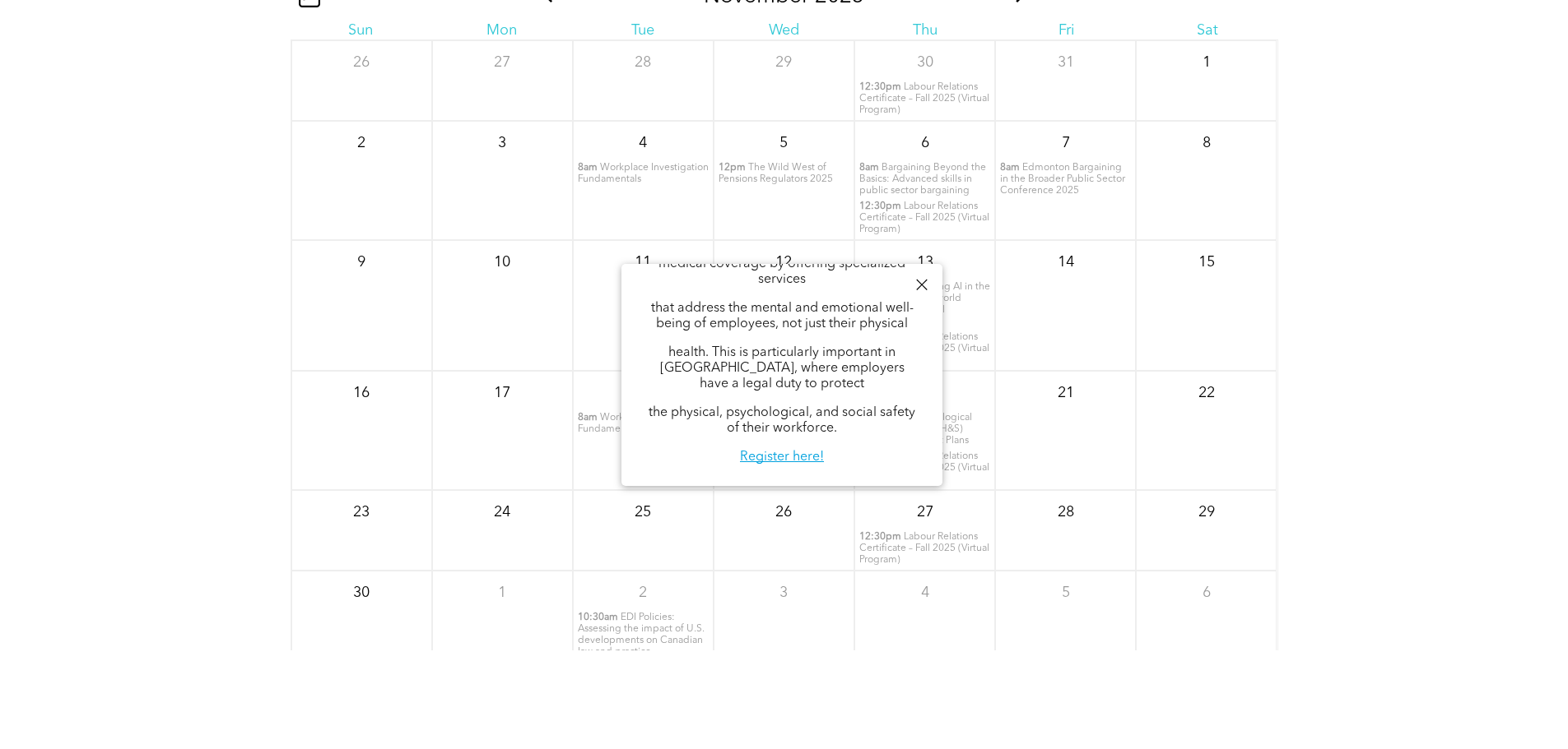
scroll to position [179, 0]
click at [788, 458] on link "Register here!" at bounding box center [781, 456] width 84 height 13
click at [1498, 307] on div "[DATE] Sun Mon Tue Wed Thu Fri Sat 26 27 28 29 30 12:30pm" at bounding box center [784, 379] width 1568 height 658
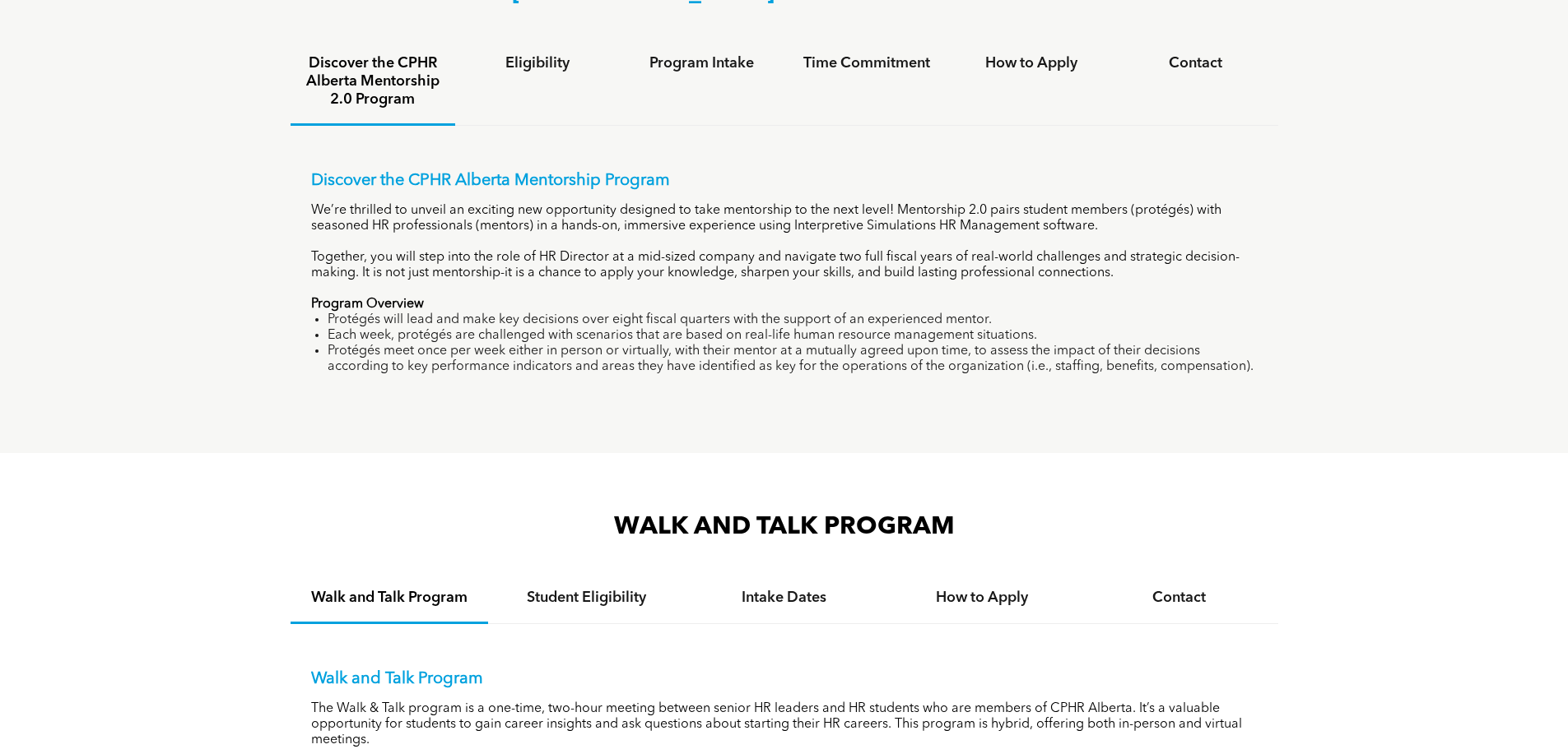
scroll to position [1398, 0]
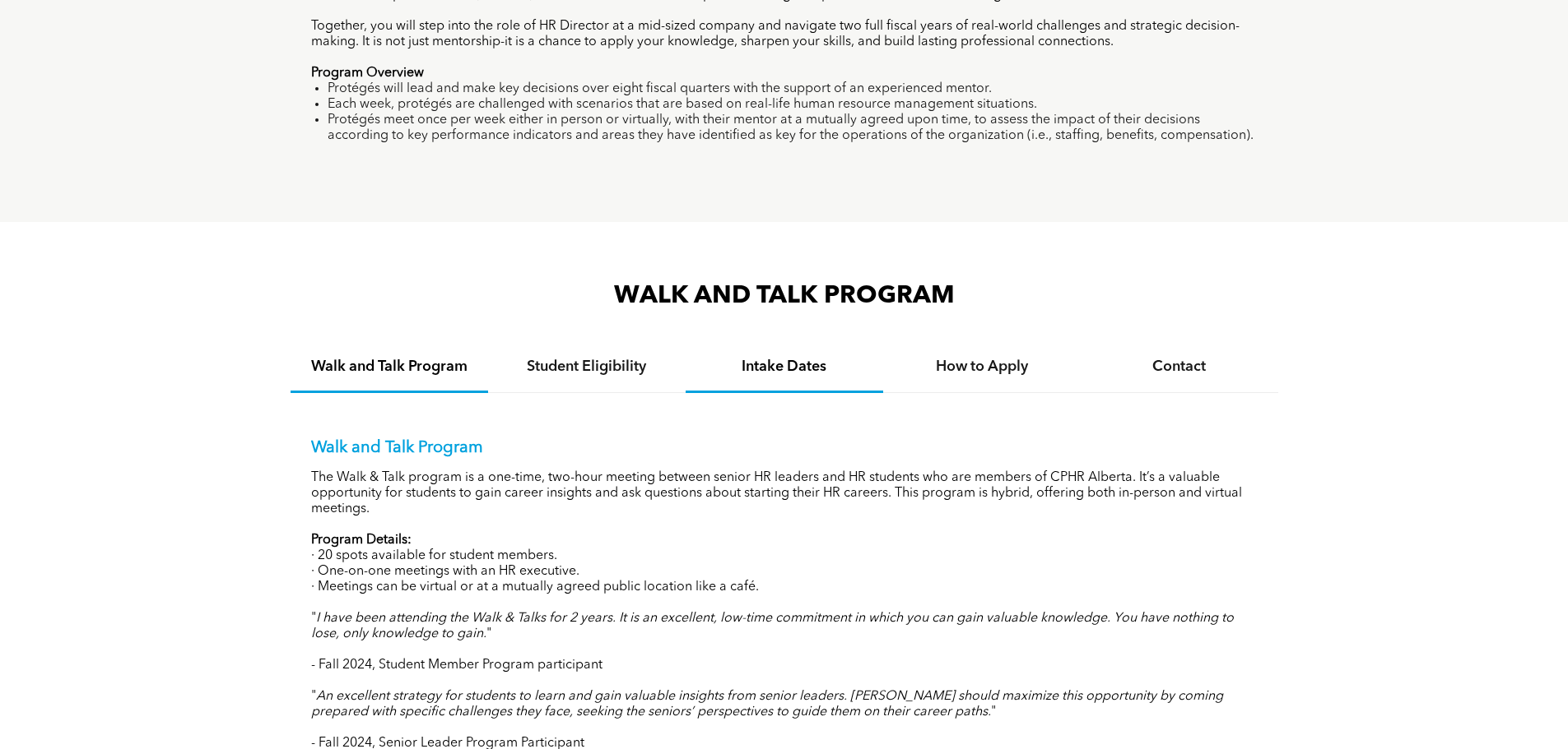
click at [781, 364] on h4 "Intake Dates" at bounding box center [784, 366] width 168 height 18
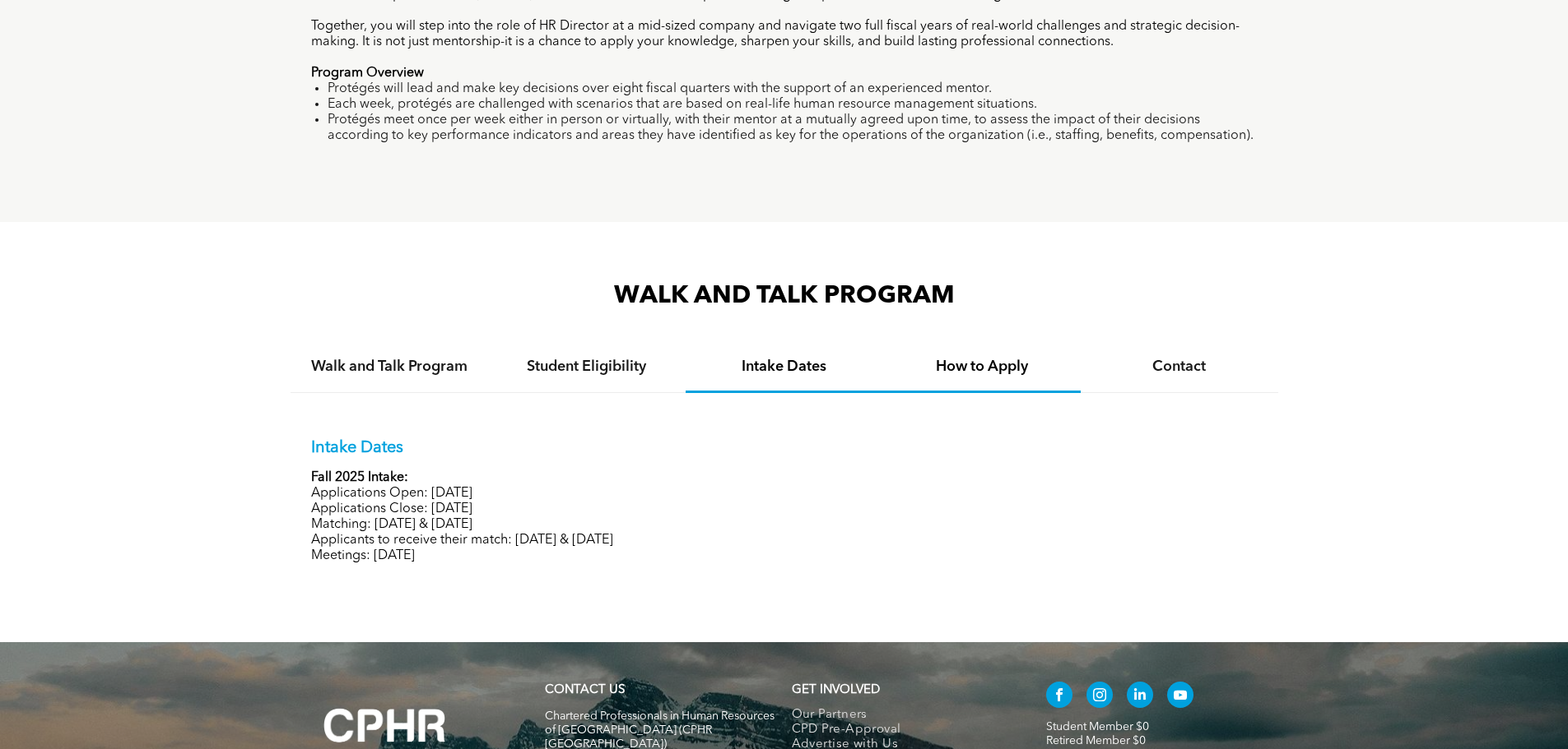
click at [962, 367] on h4 "How to Apply" at bounding box center [982, 366] width 168 height 18
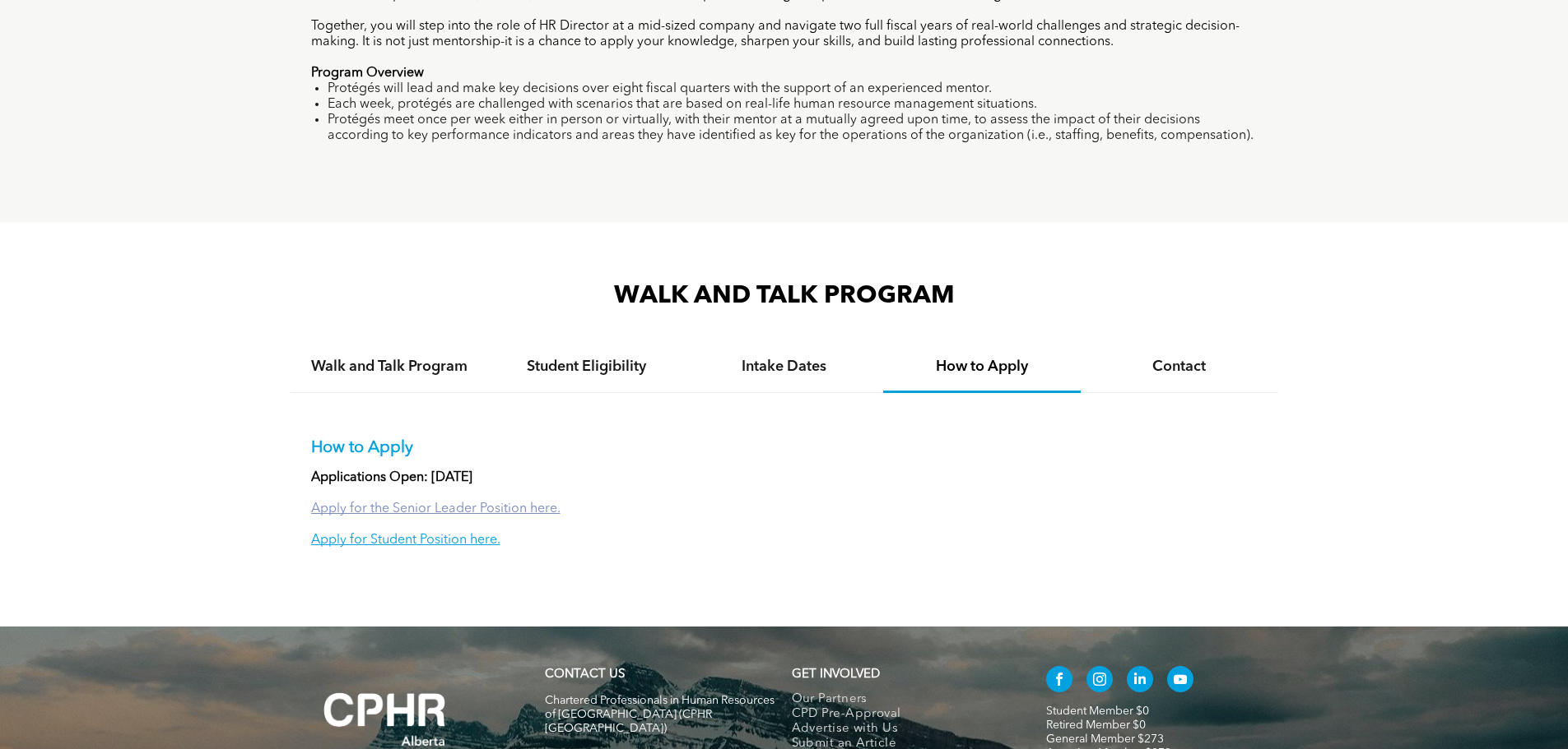
click at [473, 503] on link "Apply for the Senior Leader Position here." at bounding box center [436, 508] width 249 height 13
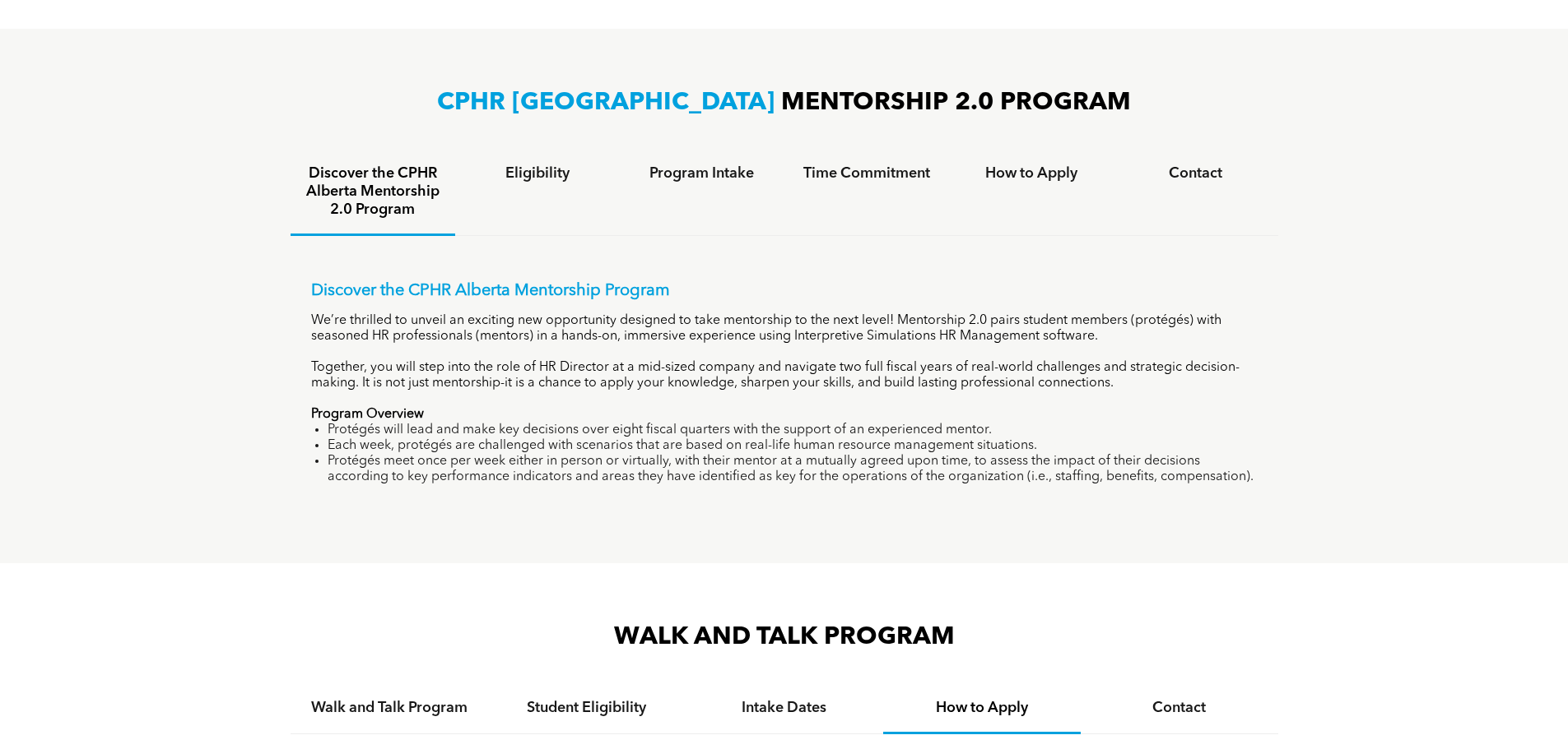
scroll to position [905, 0]
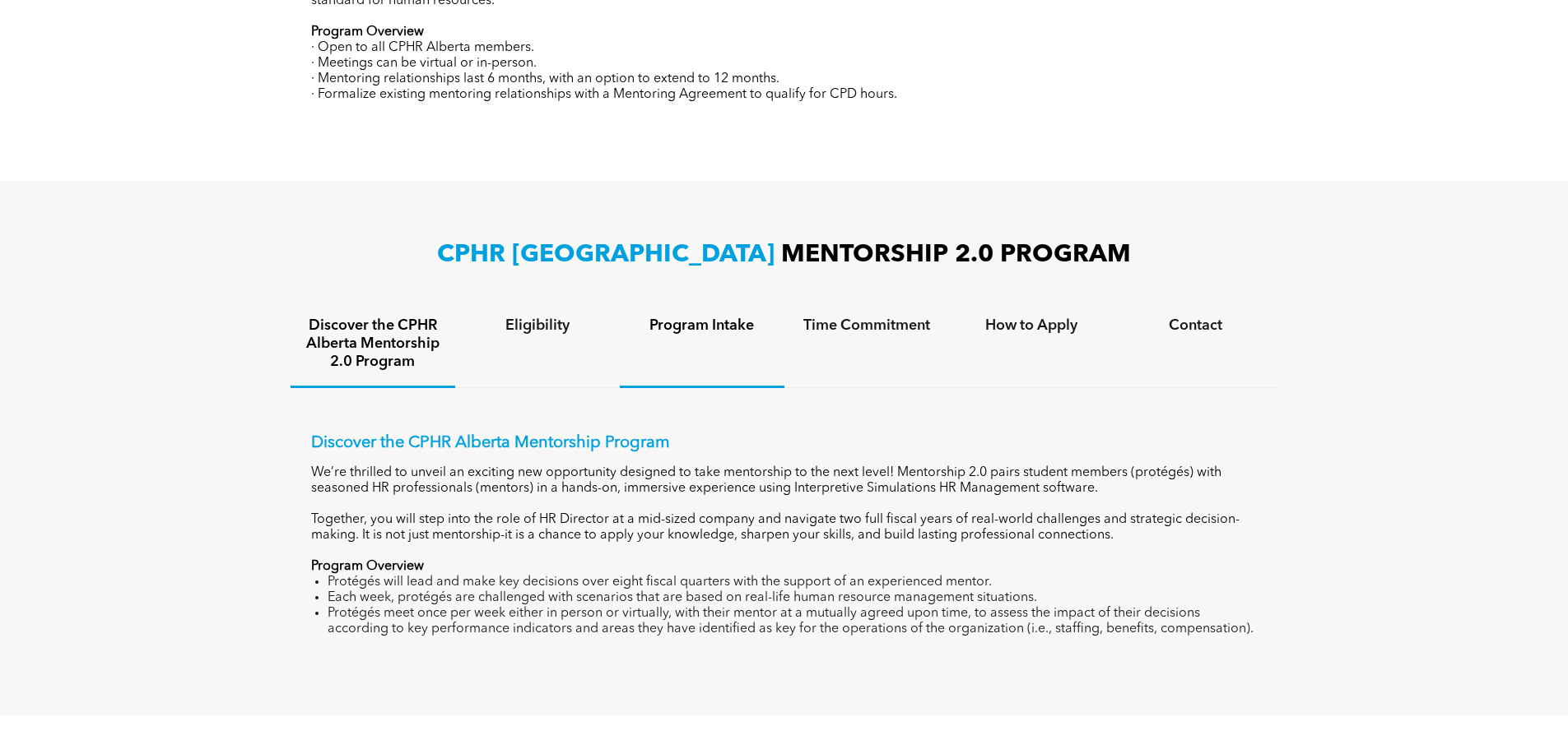
click at [729, 327] on h4 "Program Intake" at bounding box center [702, 326] width 135 height 18
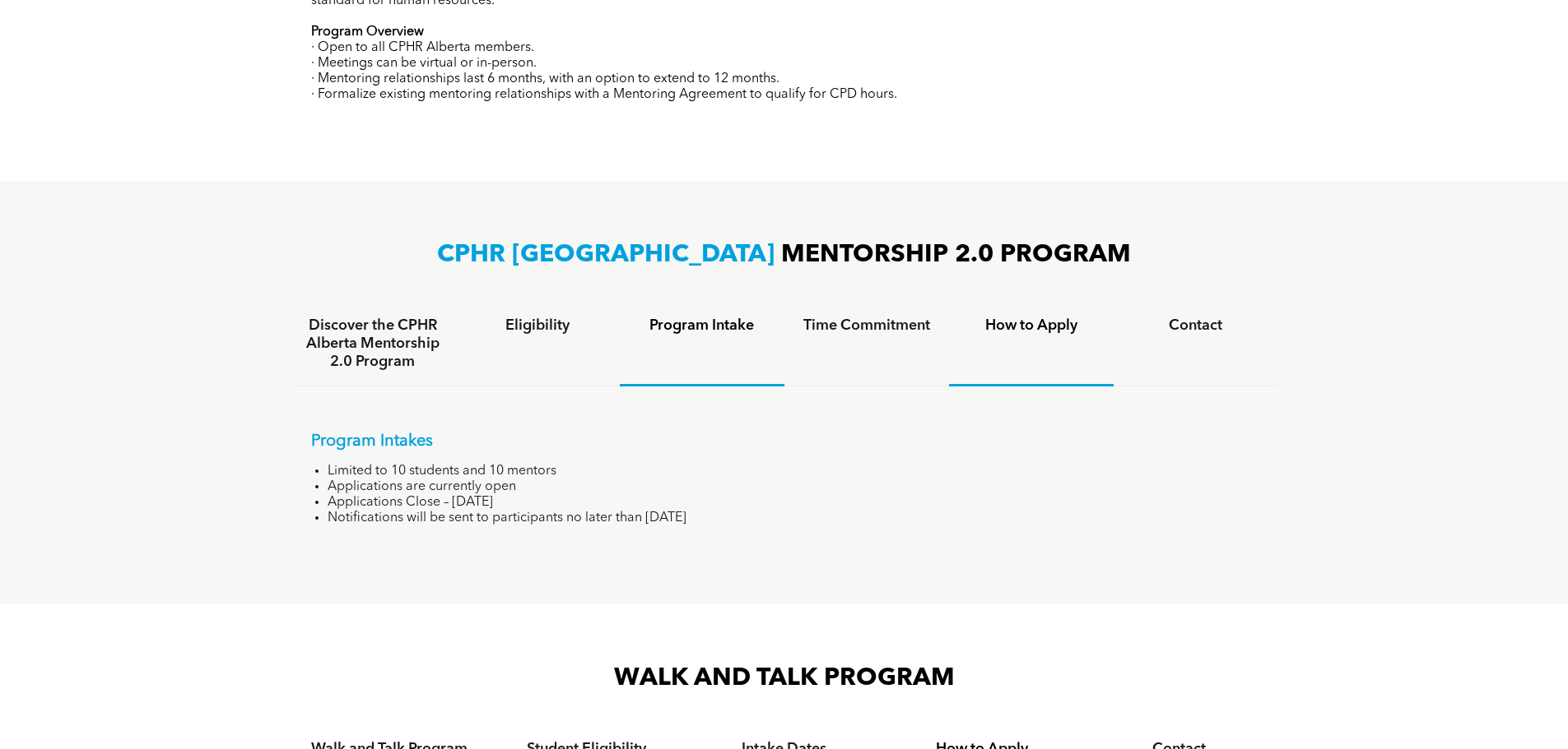
click at [1022, 319] on h4 "How to Apply" at bounding box center [1031, 326] width 135 height 18
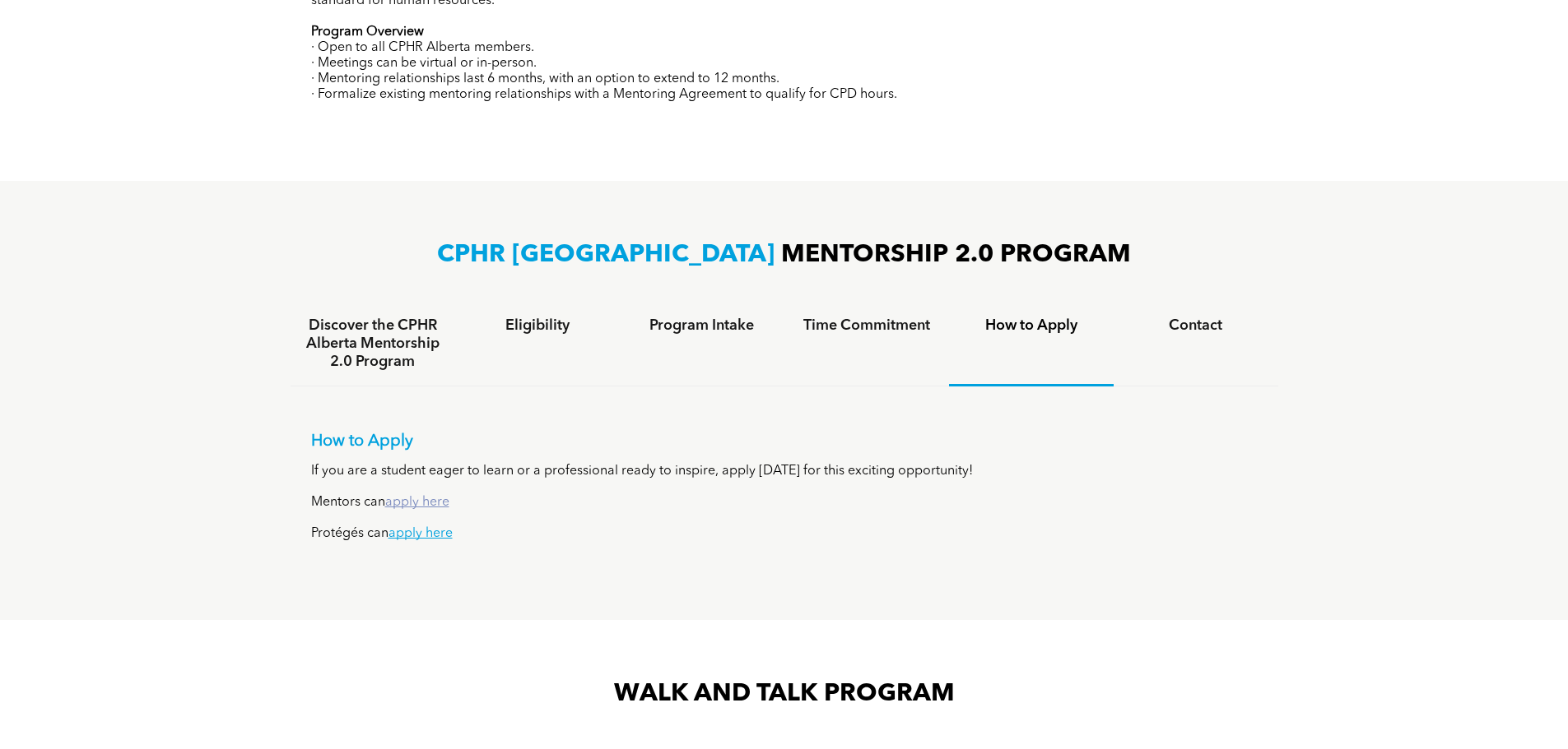
click at [415, 498] on link "apply here" at bounding box center [418, 502] width 64 height 13
click at [1042, 319] on h4 "How to Apply" at bounding box center [1031, 326] width 135 height 18
click at [418, 496] on link "apply here" at bounding box center [418, 502] width 64 height 13
